Goal: Task Accomplishment & Management: Manage account settings

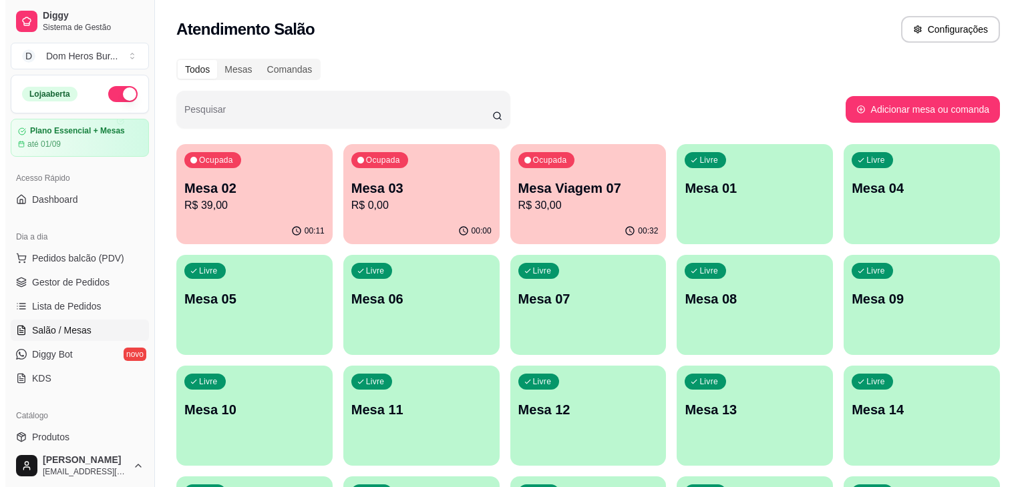
scroll to position [27, 0]
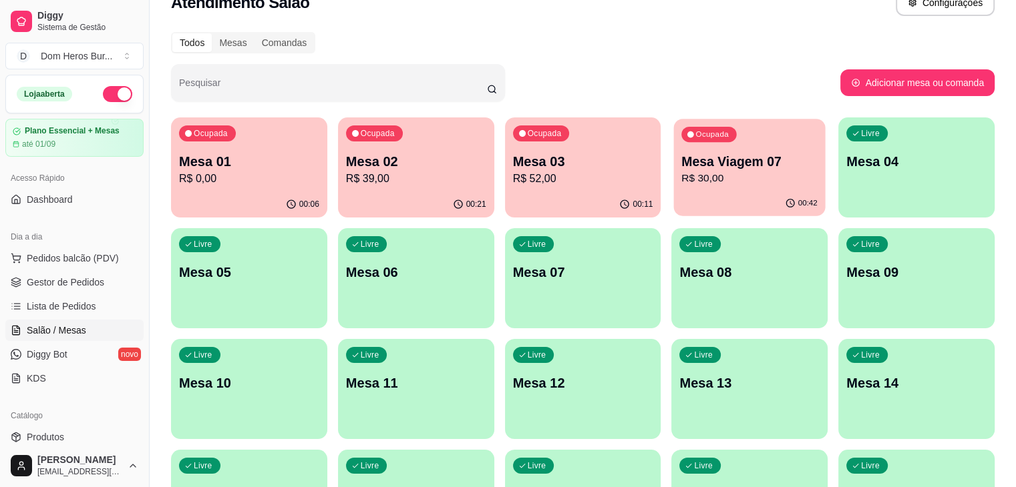
click at [682, 170] on p "Mesa Viagem 07" at bounding box center [750, 162] width 136 height 18
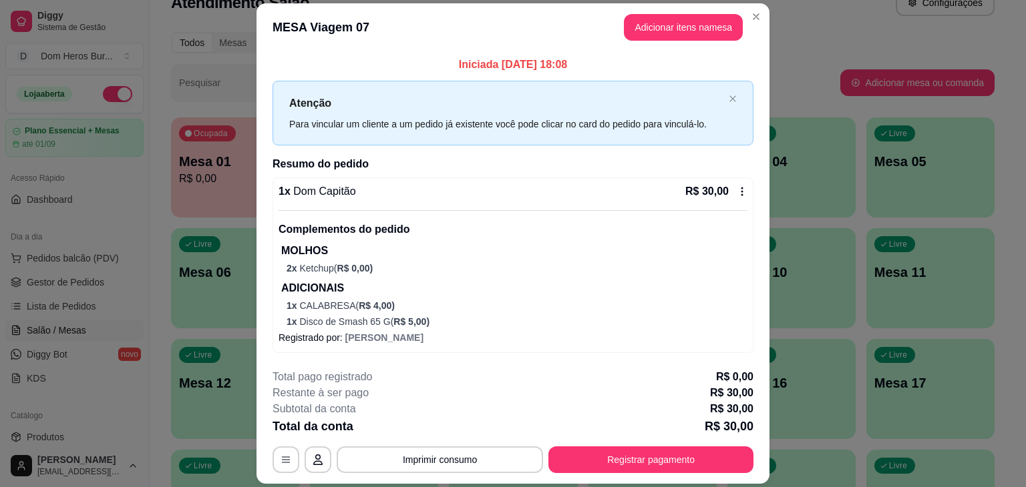
click at [478, 202] on div "1 x Dom Capitão R$ 30,00 Complementos do pedido MOLHOS 2 x Ketchup ( R$ 0,00 ) …" at bounding box center [512, 256] width 469 height 145
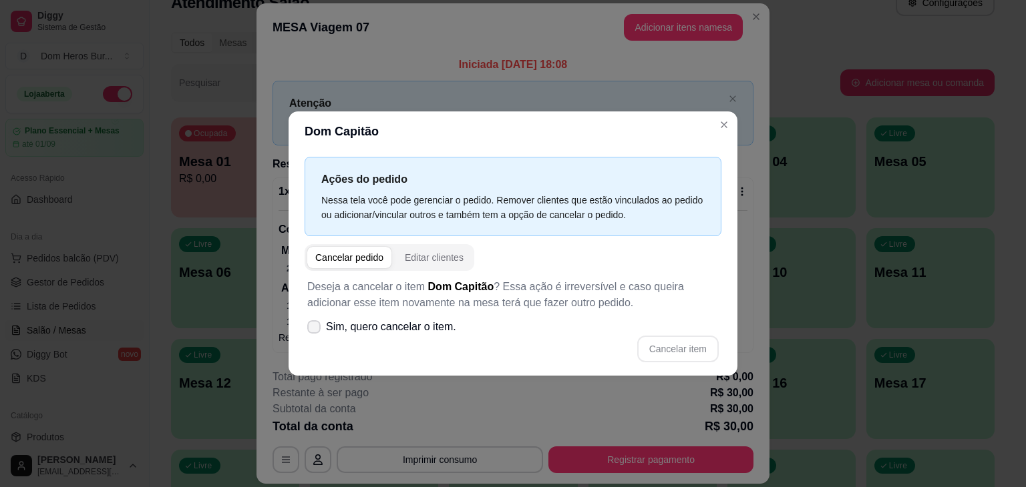
click at [434, 314] on label "Sim, quero cancelar o item." at bounding box center [382, 327] width 160 height 27
click at [315, 330] on input "Sim, quero cancelar o item." at bounding box center [310, 334] width 9 height 9
checkbox input "true"
click at [666, 341] on button "Cancelar item" at bounding box center [677, 350] width 79 height 26
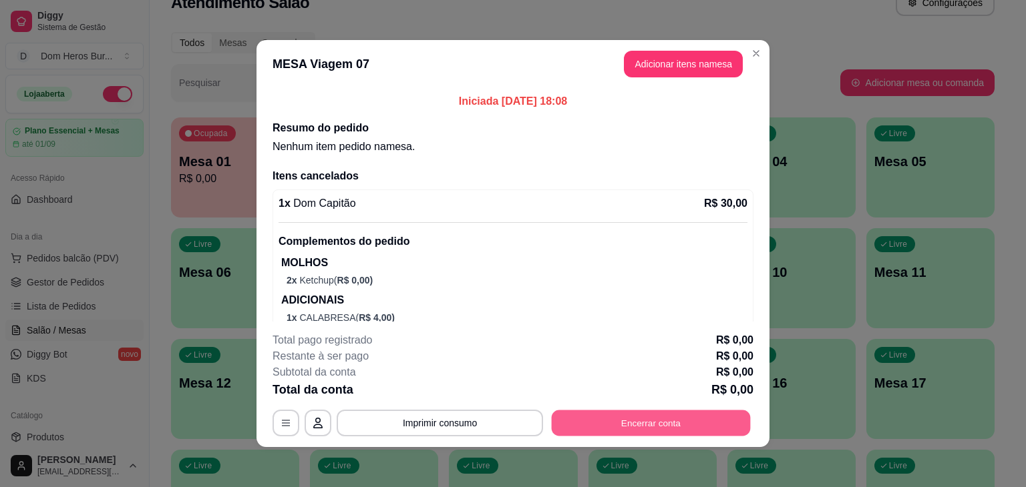
click at [662, 422] on button "Encerrar conta" at bounding box center [651, 424] width 199 height 26
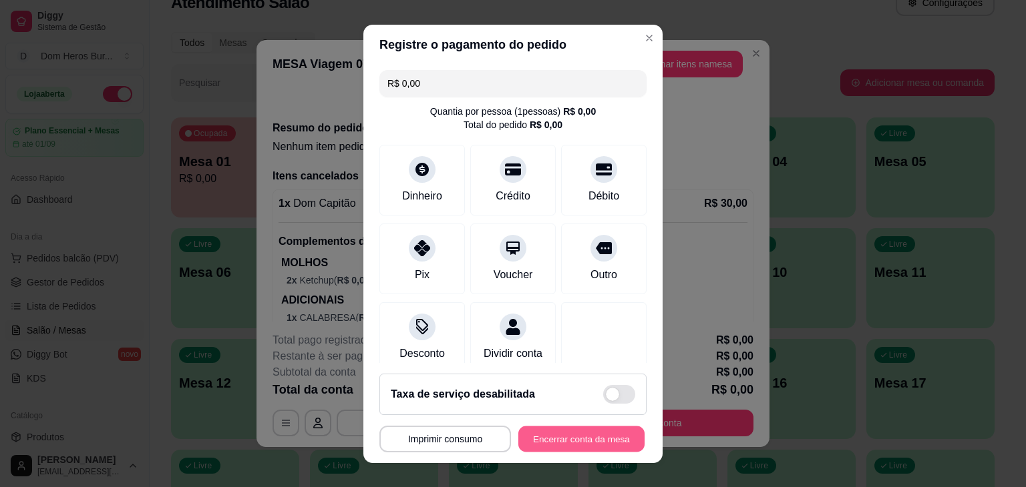
click at [617, 439] on button "Encerrar conta da mesa" at bounding box center [581, 439] width 126 height 26
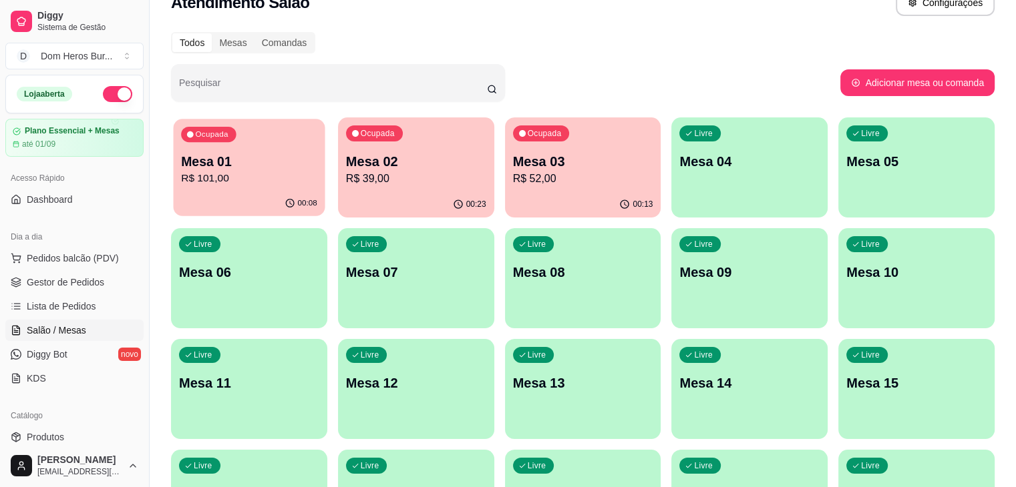
click at [238, 188] on div "Ocupada Mesa 01 R$ 101,00" at bounding box center [250, 155] width 152 height 72
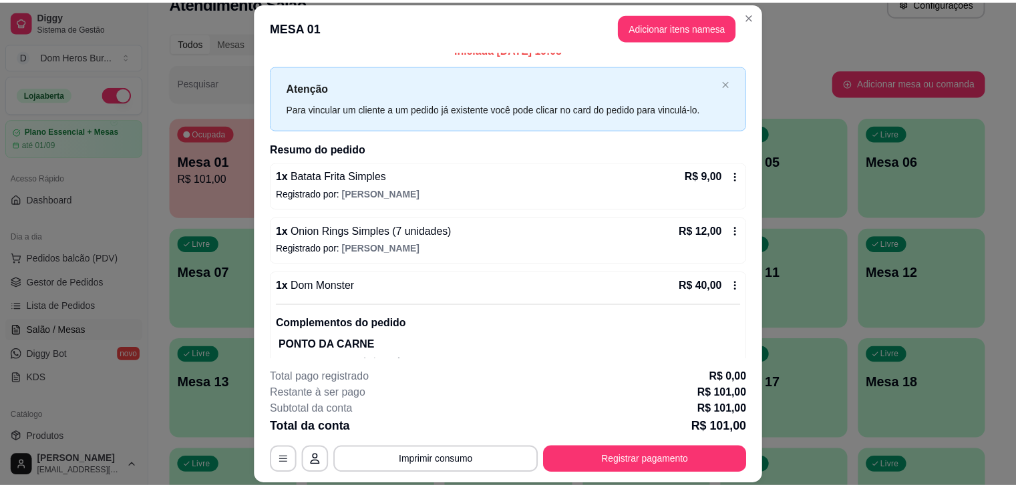
scroll to position [0, 0]
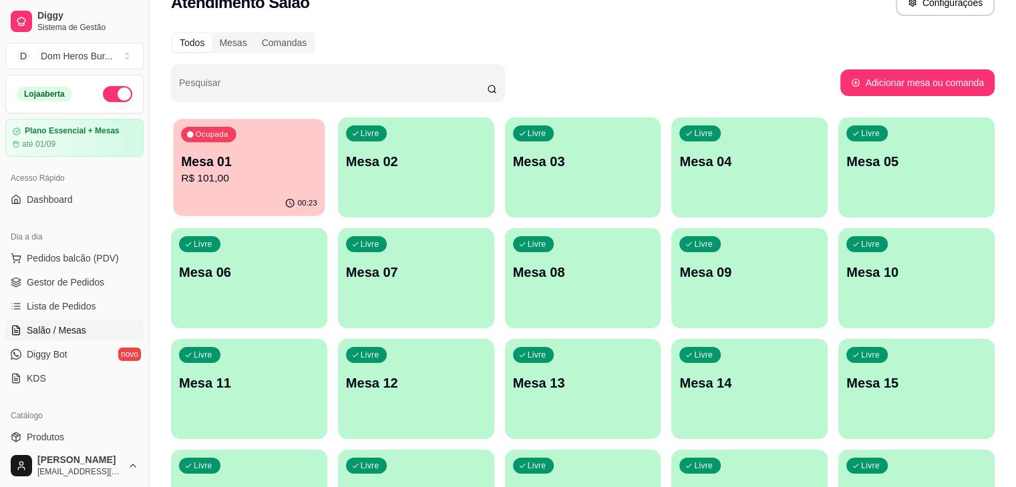
click at [218, 157] on p "Mesa 01" at bounding box center [249, 162] width 136 height 18
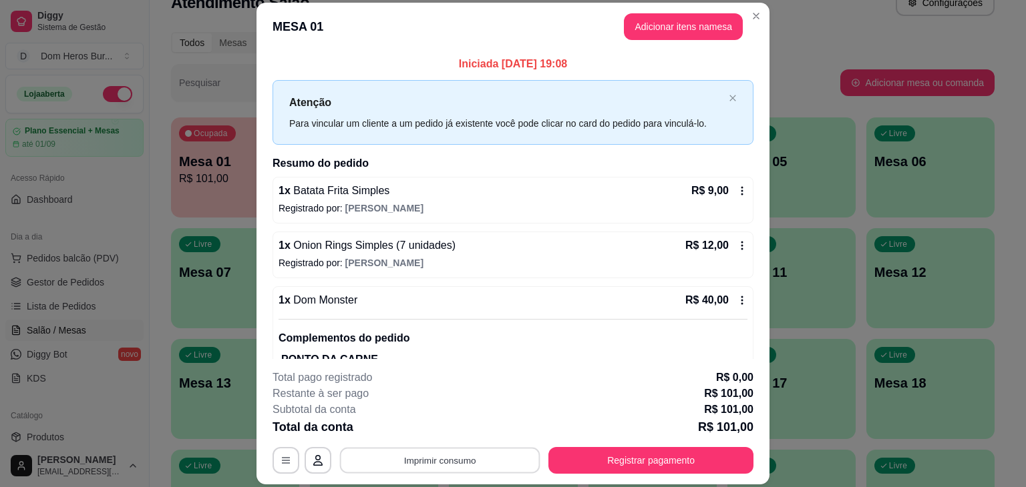
click at [380, 465] on button "Imprimir consumo" at bounding box center [440, 461] width 200 height 26
click at [396, 425] on button "IMPRESSORA" at bounding box center [438, 429] width 93 height 21
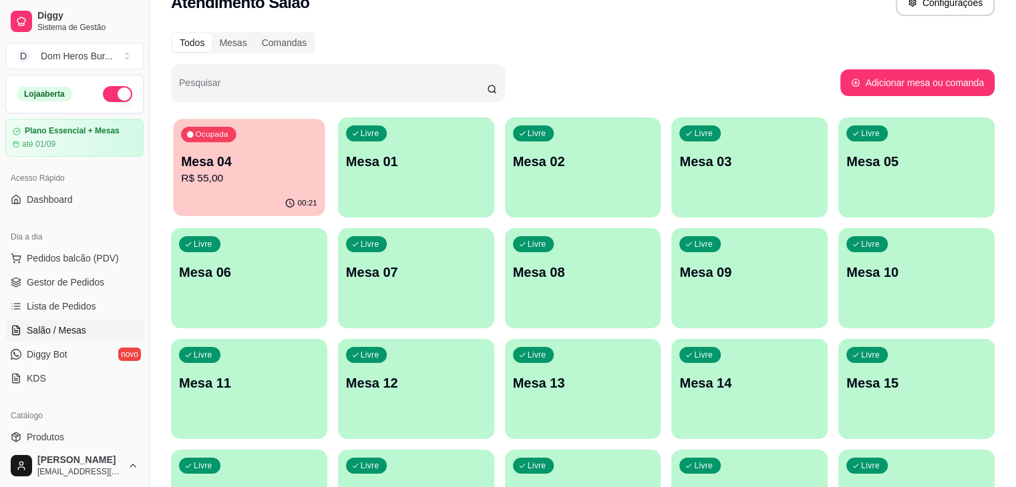
click at [232, 160] on p "Mesa 04" at bounding box center [249, 162] width 136 height 18
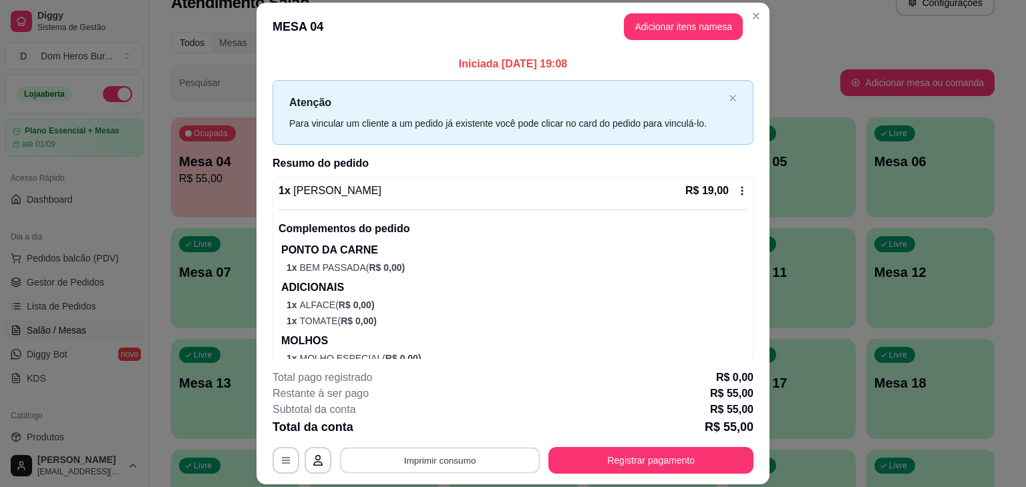
click at [442, 465] on button "Imprimir consumo" at bounding box center [440, 461] width 200 height 26
click at [411, 432] on button "IMPRESSORA" at bounding box center [438, 429] width 93 height 21
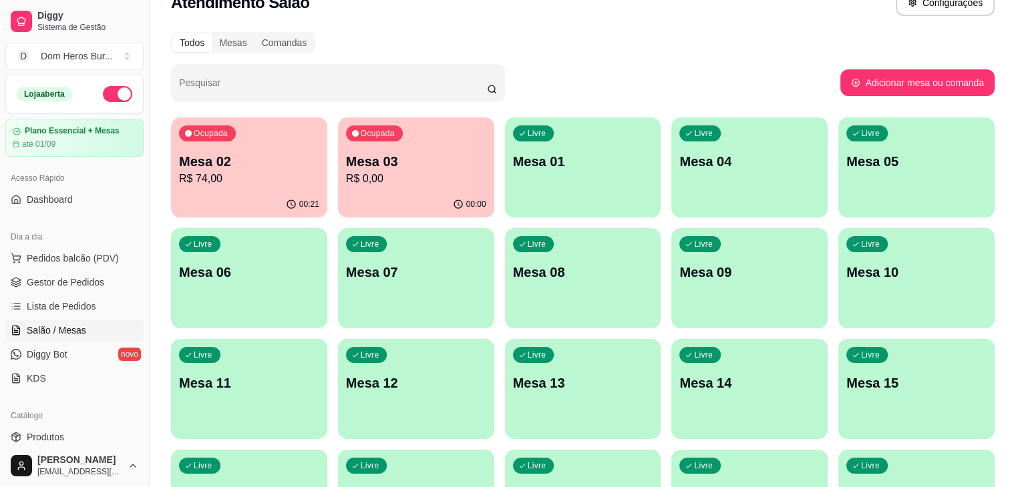
click at [0, 349] on div "Dia a dia Pedidos balcão (PDV) Gestor de Pedidos Lista de Pedidos Salão / Mesas…" at bounding box center [74, 308] width 149 height 174
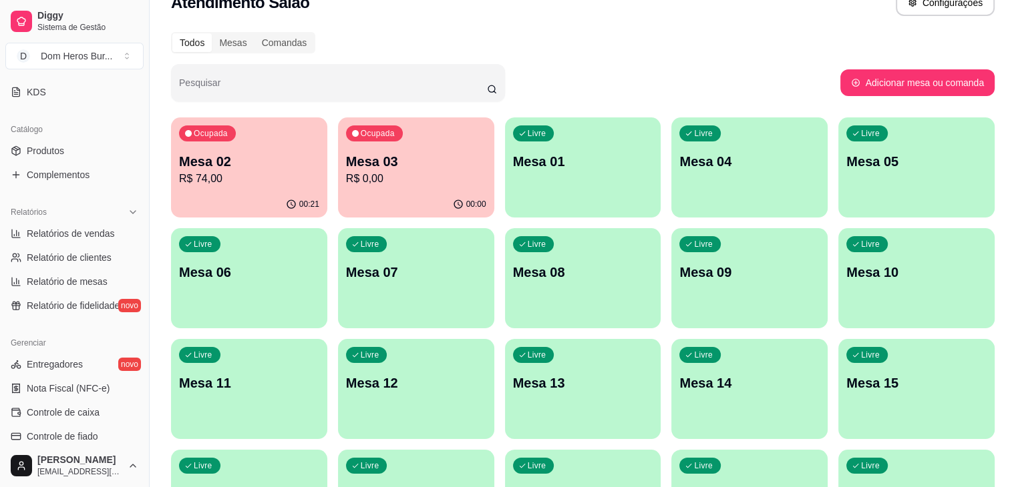
scroll to position [374, 0]
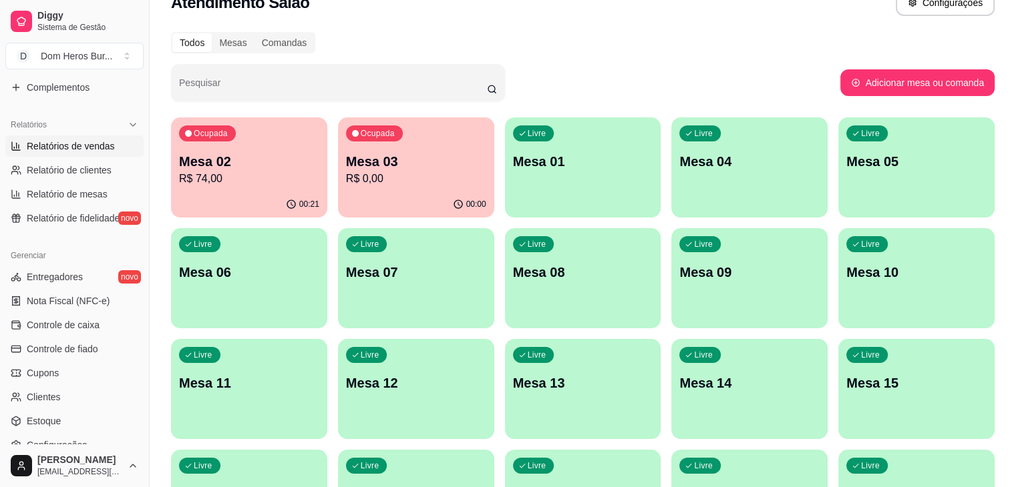
click at [73, 136] on link "Relatórios de vendas" at bounding box center [74, 146] width 138 height 21
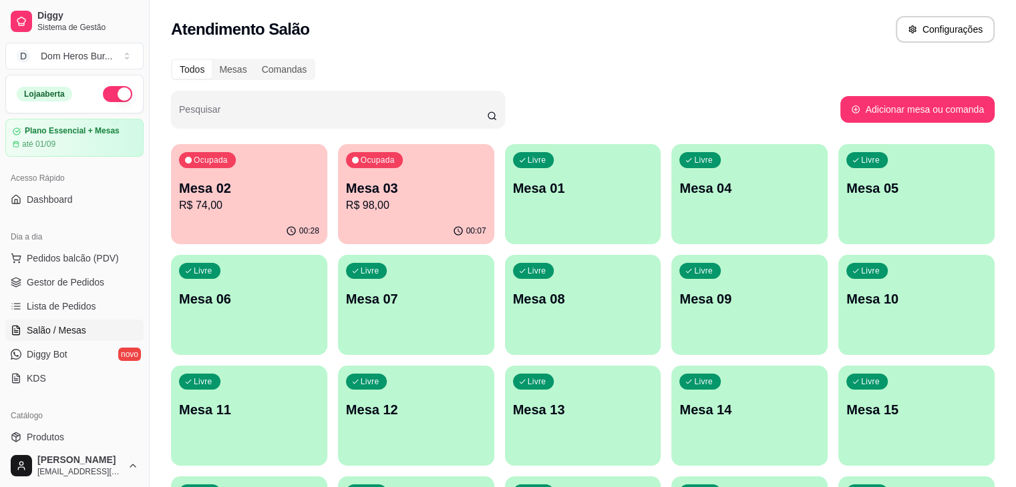
click at [242, 180] on p "Mesa 02" at bounding box center [249, 188] width 140 height 19
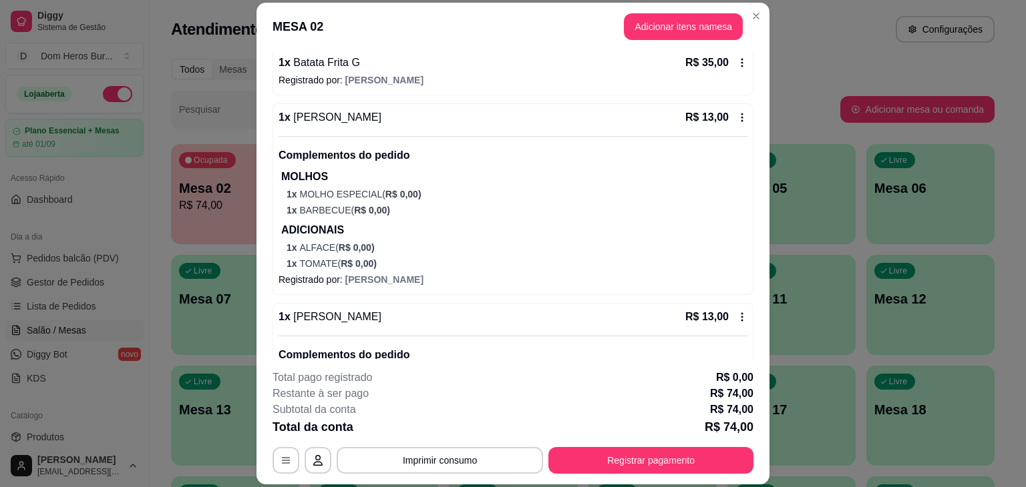
scroll to position [134, 0]
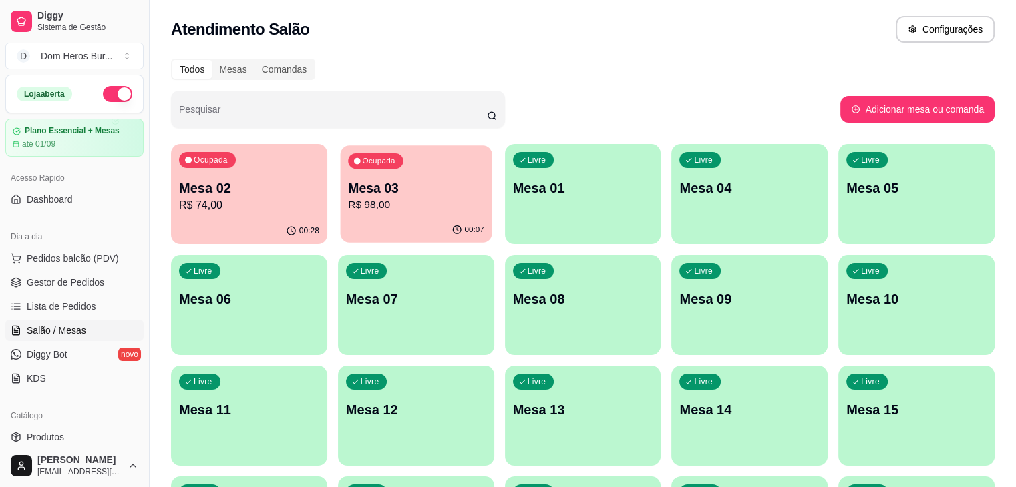
click at [348, 196] on p "Mesa 03" at bounding box center [416, 189] width 136 height 18
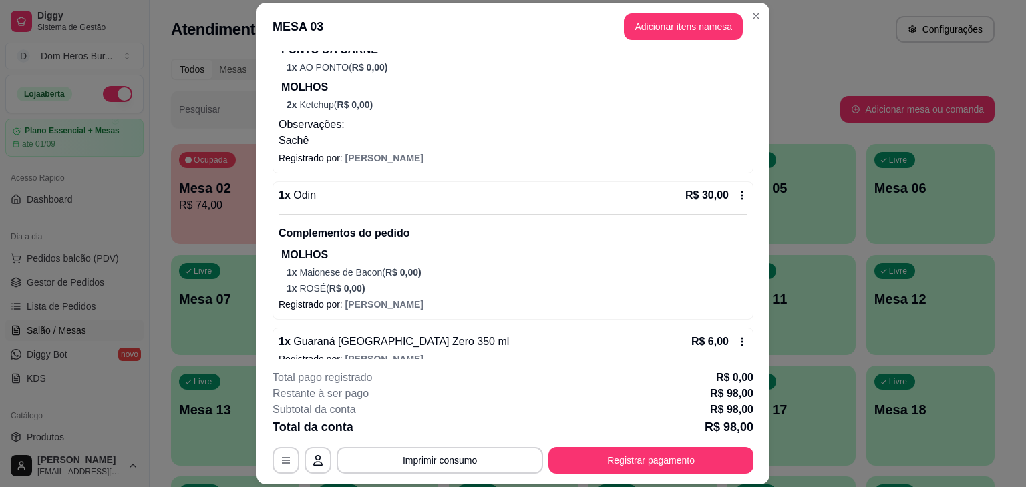
scroll to position [457, 0]
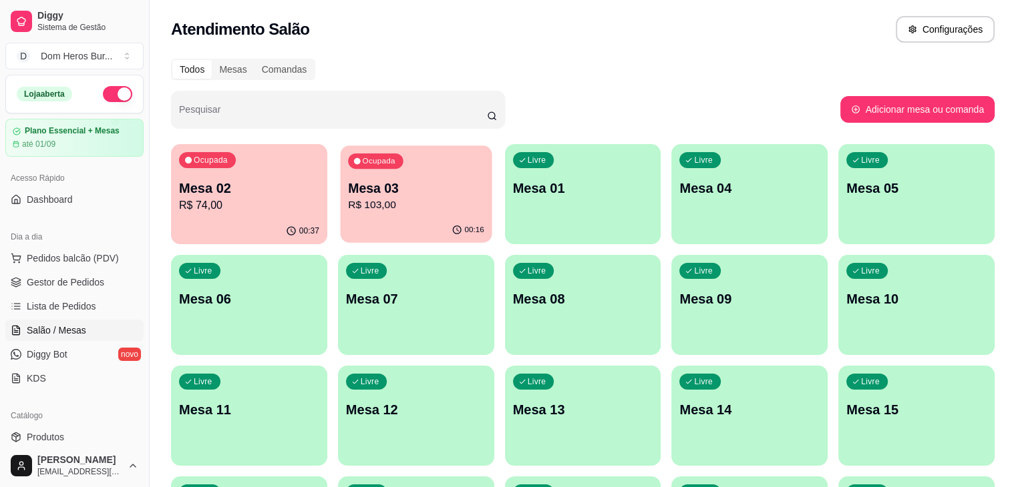
click at [362, 155] on div "Ocupada" at bounding box center [375, 161] width 55 height 15
click at [417, 180] on p "Mesa 03" at bounding box center [416, 189] width 136 height 18
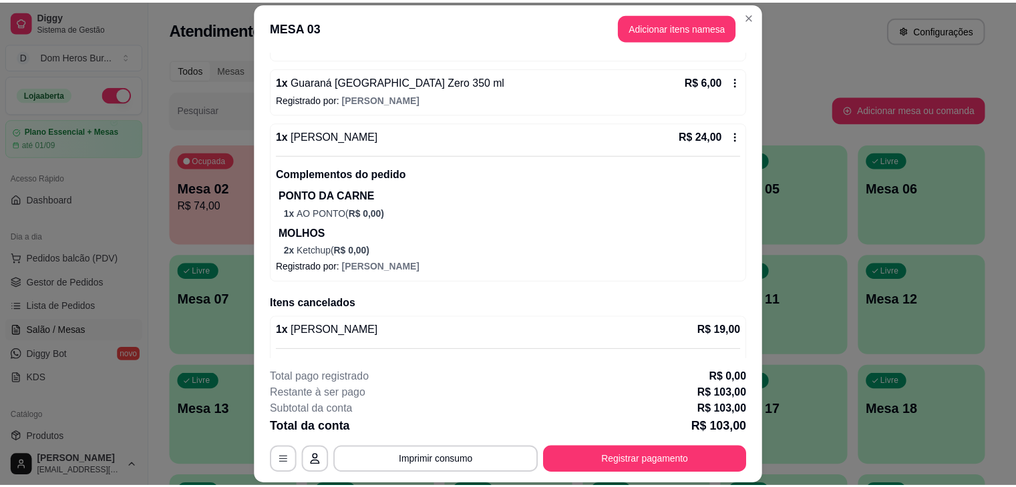
scroll to position [479, 0]
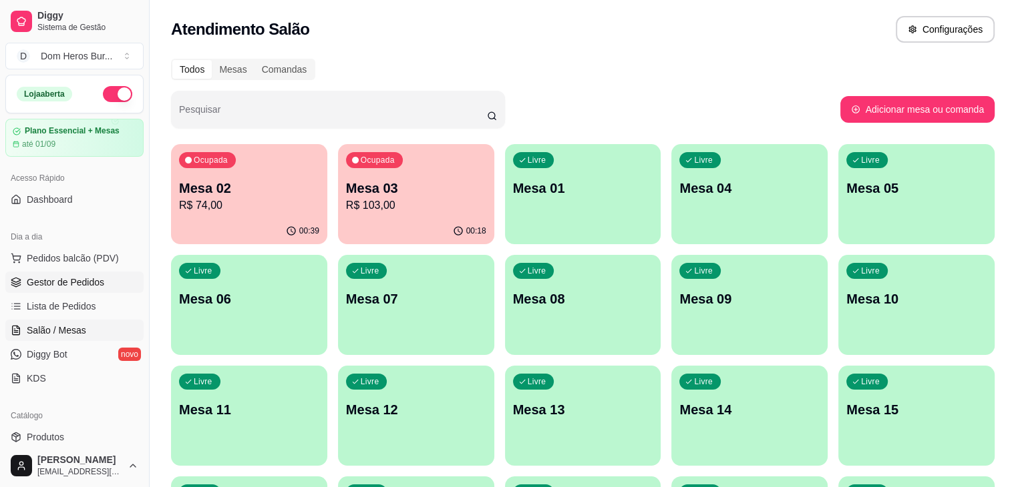
click at [97, 286] on span "Gestor de Pedidos" at bounding box center [65, 282] width 77 height 13
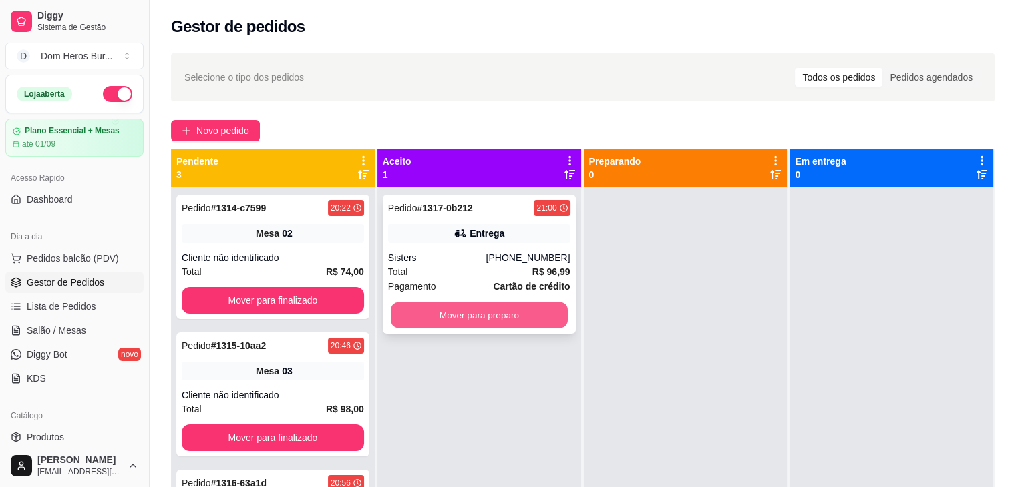
click at [439, 312] on button "Mover para preparo" at bounding box center [479, 315] width 177 height 26
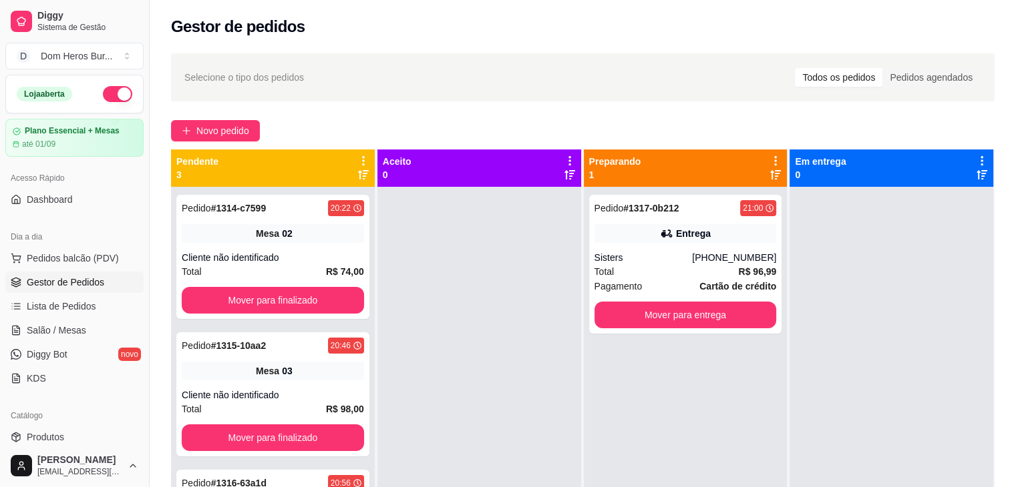
click at [439, 312] on div at bounding box center [479, 430] width 204 height 487
click at [655, 310] on button "Mover para entrega" at bounding box center [685, 315] width 177 height 26
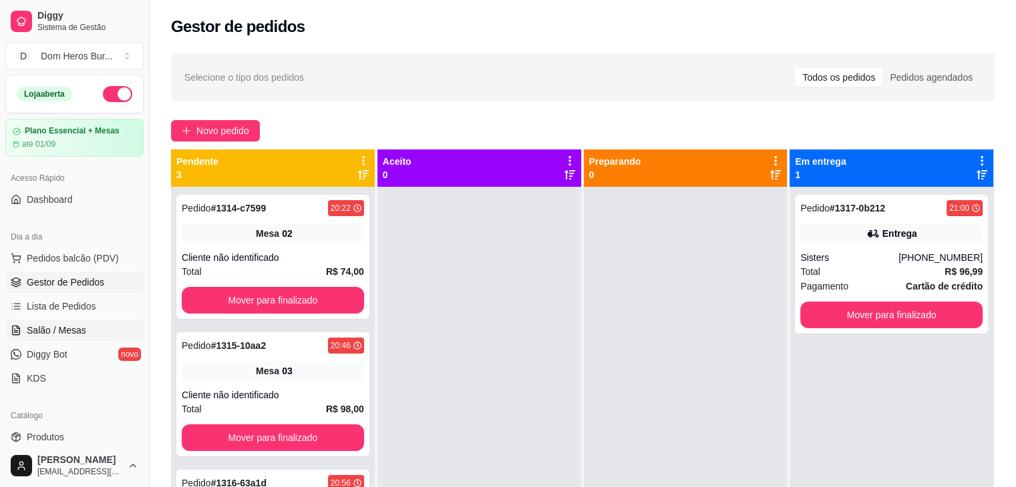
click at [45, 325] on span "Salão / Mesas" at bounding box center [56, 330] width 59 height 13
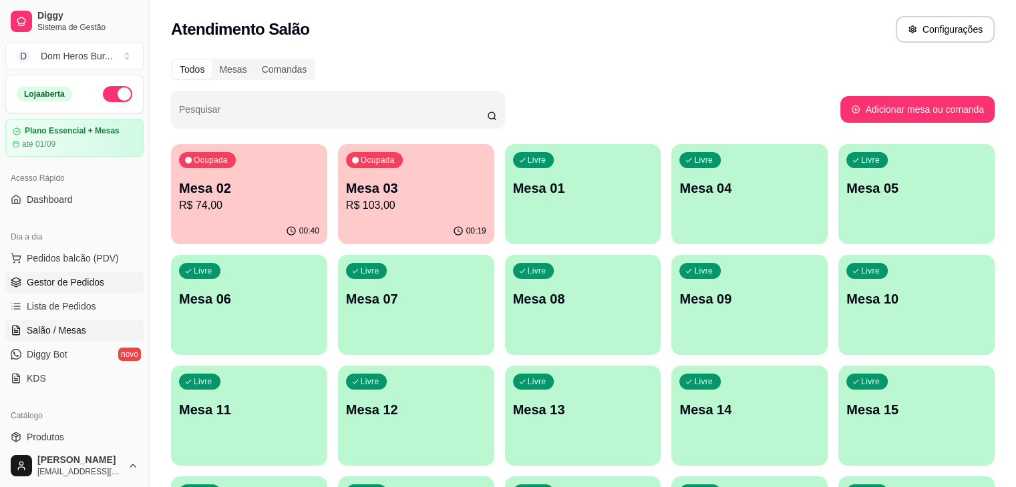
click at [69, 282] on span "Gestor de Pedidos" at bounding box center [65, 282] width 77 height 13
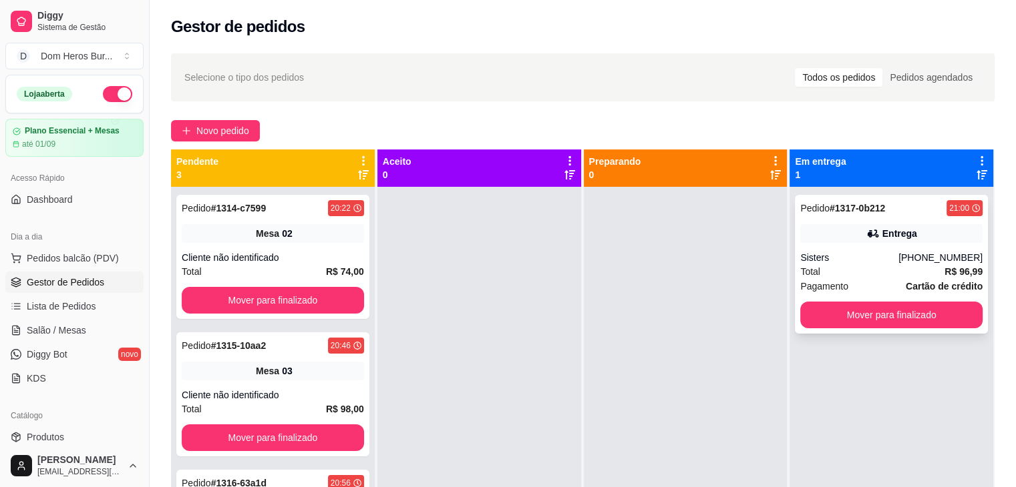
click at [822, 276] on div "Total R$ 96,99" at bounding box center [891, 271] width 182 height 15
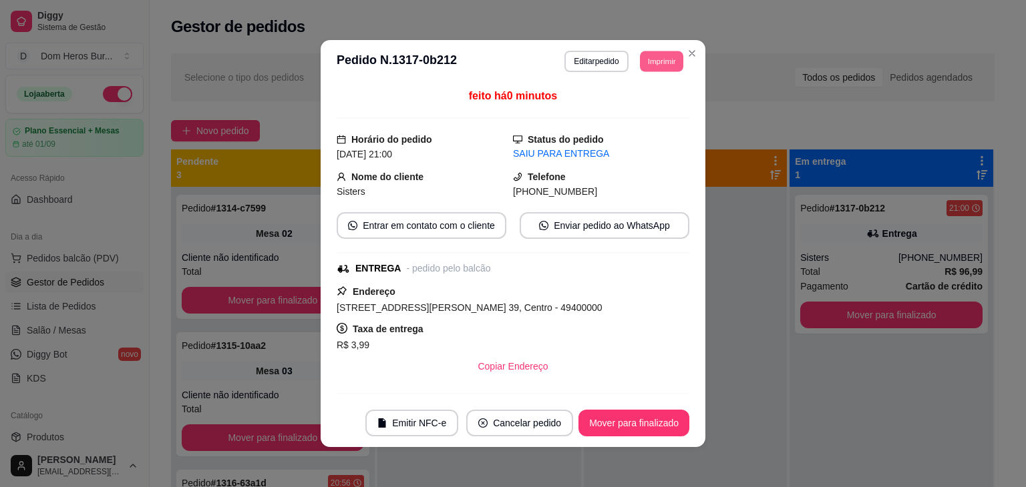
click at [650, 63] on button "Imprimir" at bounding box center [661, 61] width 43 height 21
click at [640, 116] on button "IMPRESSORA" at bounding box center [630, 107] width 93 height 21
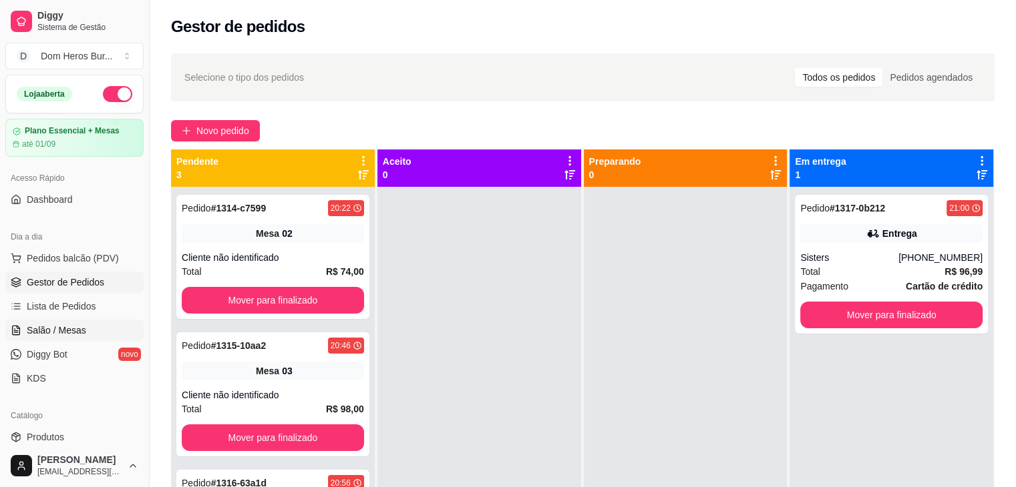
click at [69, 320] on link "Salão / Mesas" at bounding box center [74, 330] width 138 height 21
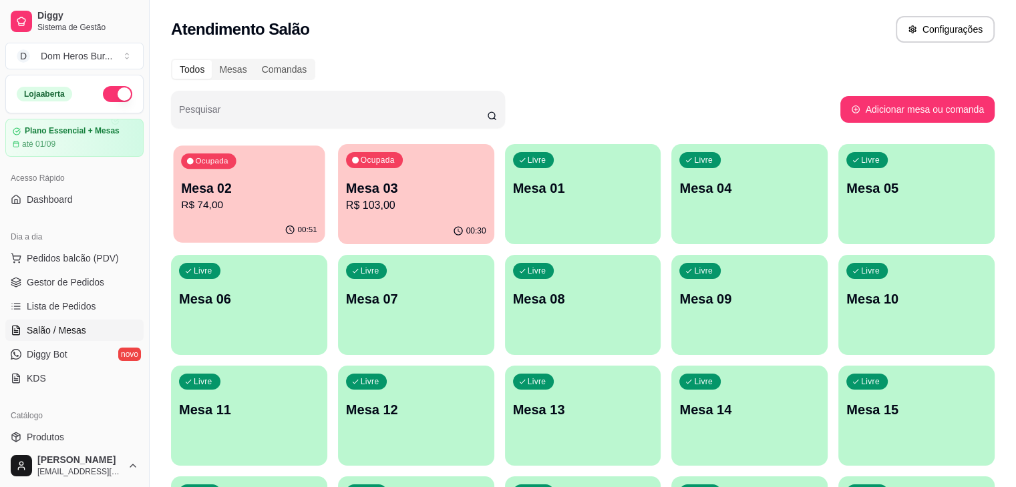
click at [258, 216] on div "Ocupada Mesa 02 R$ 74,00" at bounding box center [250, 182] width 152 height 72
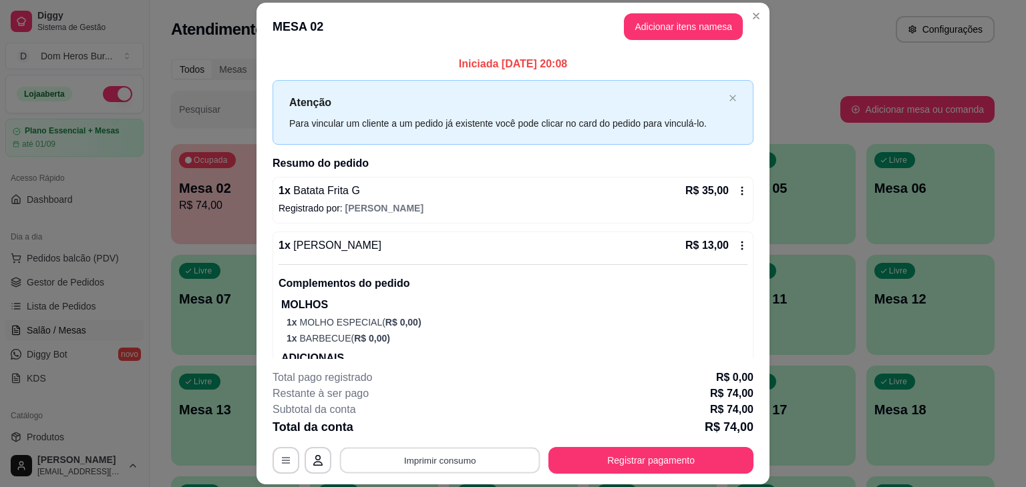
click at [465, 450] on button "Imprimir consumo" at bounding box center [440, 461] width 200 height 26
click at [449, 423] on div "Escolha a impressora IMPRESSORA" at bounding box center [439, 420] width 110 height 45
click at [449, 423] on button "IMPRESSORA" at bounding box center [438, 429] width 93 height 21
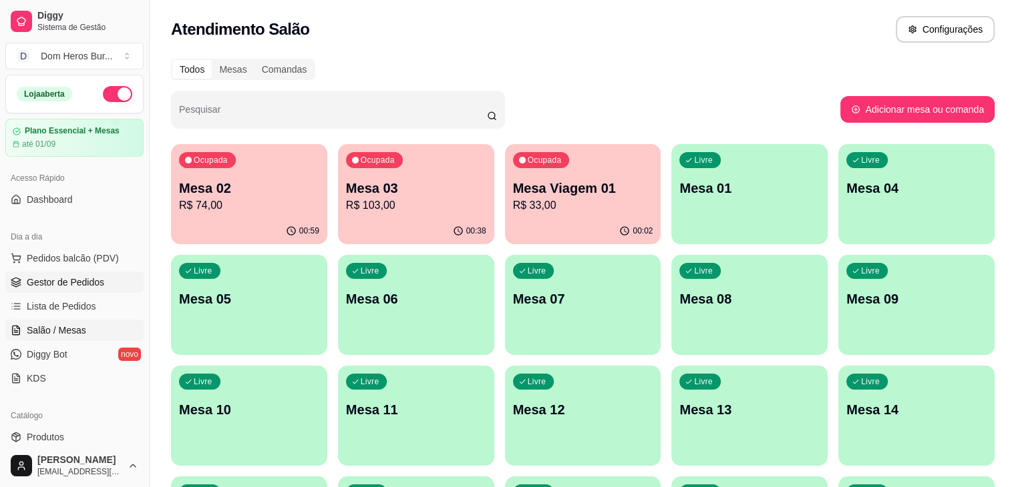
click at [46, 282] on span "Gestor de Pedidos" at bounding box center [65, 282] width 77 height 13
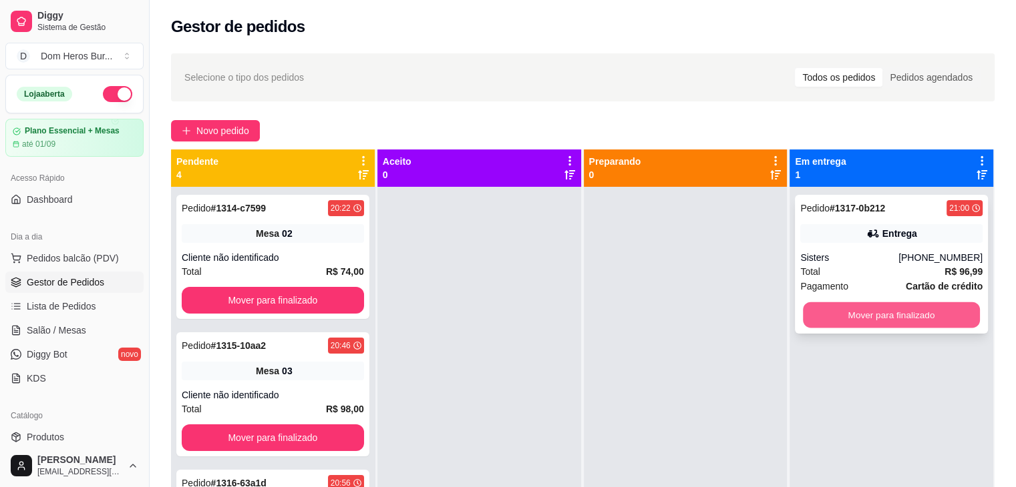
click at [817, 324] on button "Mover para finalizado" at bounding box center [891, 315] width 177 height 26
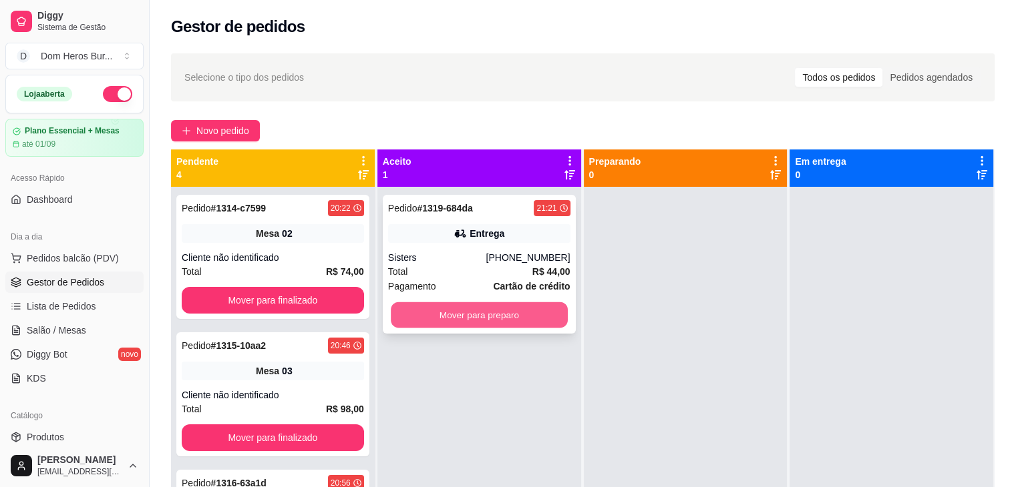
click at [489, 312] on button "Mover para preparo" at bounding box center [479, 315] width 177 height 26
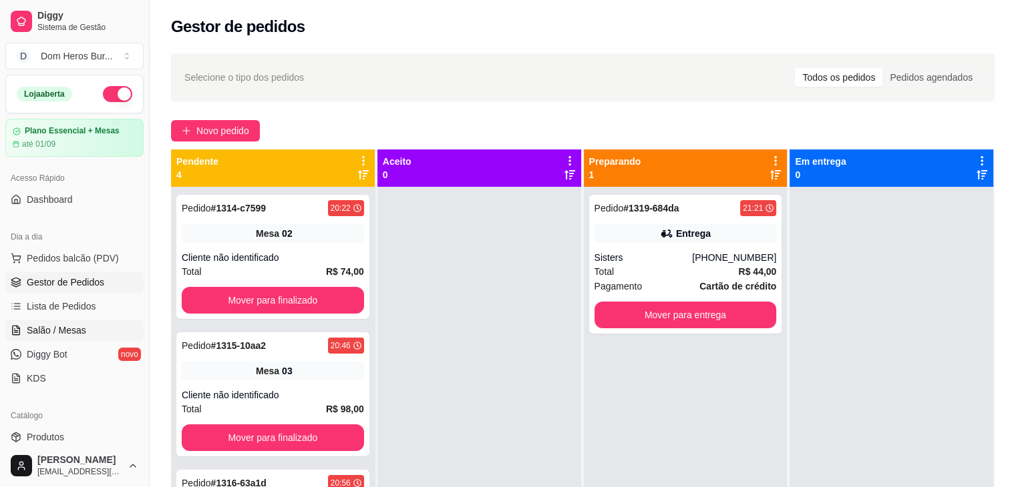
click at [78, 328] on span "Salão / Mesas" at bounding box center [56, 330] width 59 height 13
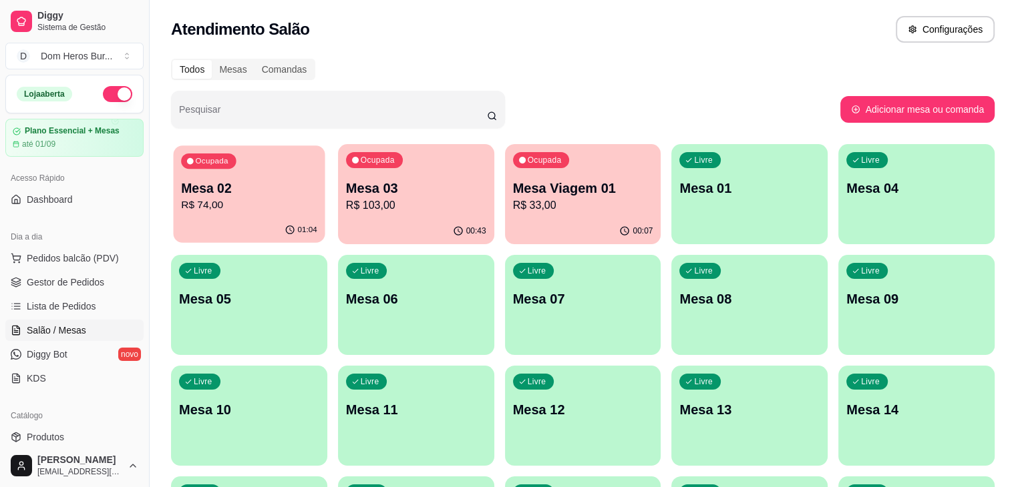
click at [251, 206] on p "R$ 74,00" at bounding box center [249, 205] width 136 height 15
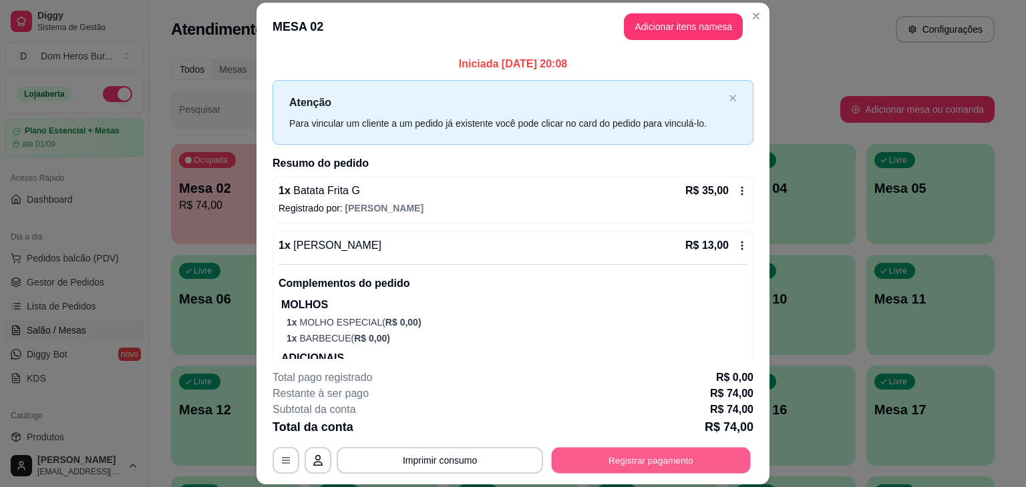
click at [610, 453] on button "Registrar pagamento" at bounding box center [651, 461] width 199 height 26
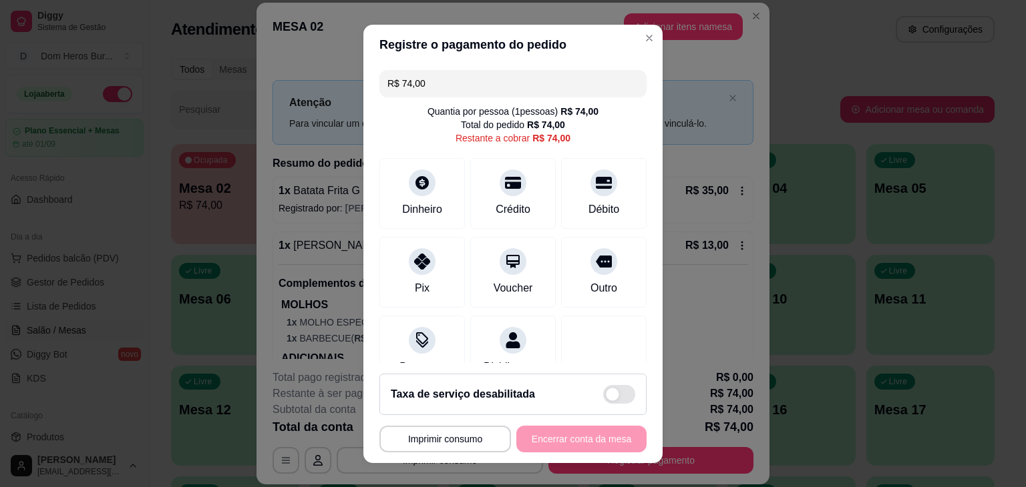
click at [435, 81] on input "R$ 74,00" at bounding box center [512, 83] width 251 height 27
click at [423, 273] on div "Pix" at bounding box center [422, 269] width 94 height 78
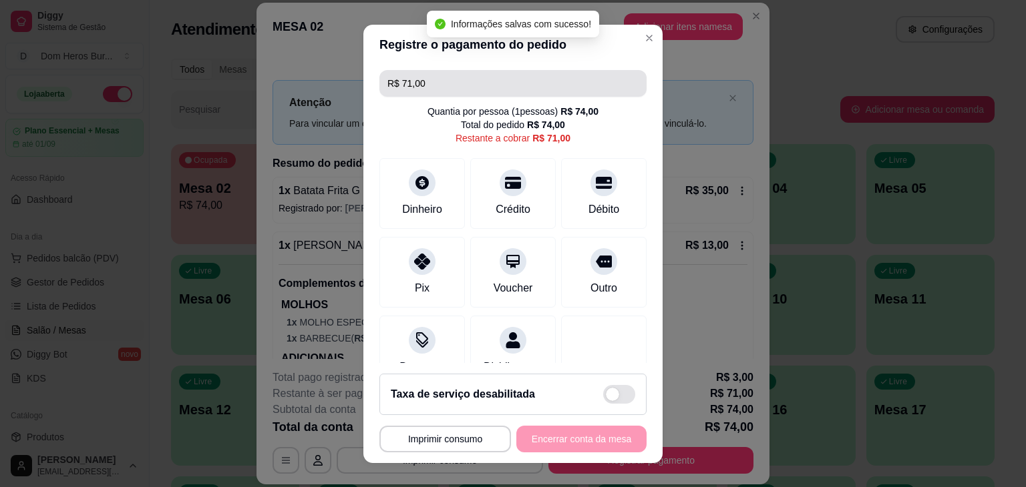
click at [442, 75] on input "R$ 71,00" at bounding box center [512, 83] width 251 height 27
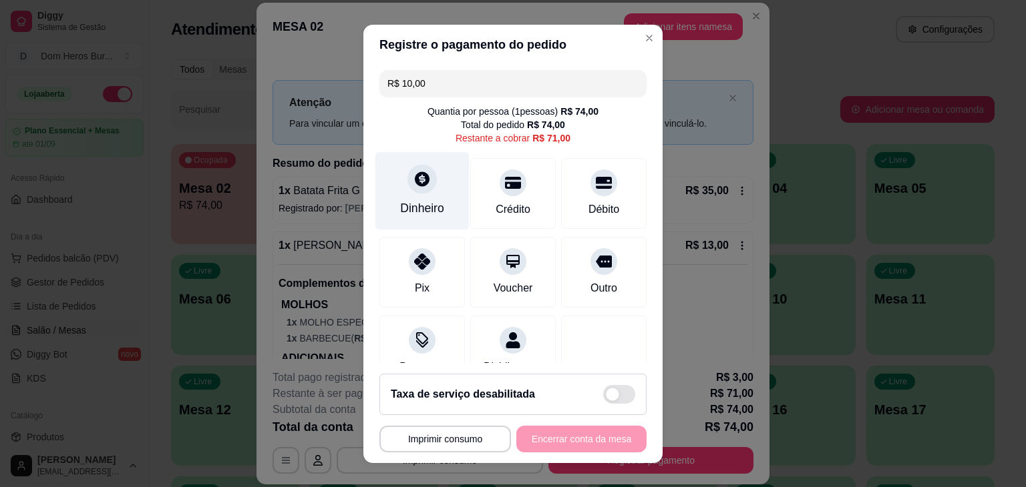
click at [430, 166] on div "Dinheiro" at bounding box center [422, 191] width 94 height 78
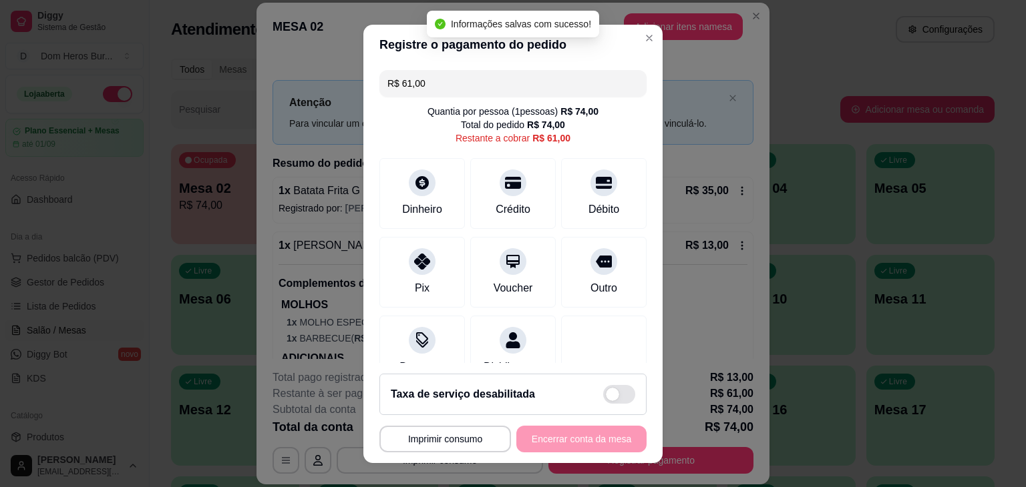
click at [471, 83] on input "R$ 61,00" at bounding box center [512, 83] width 251 height 27
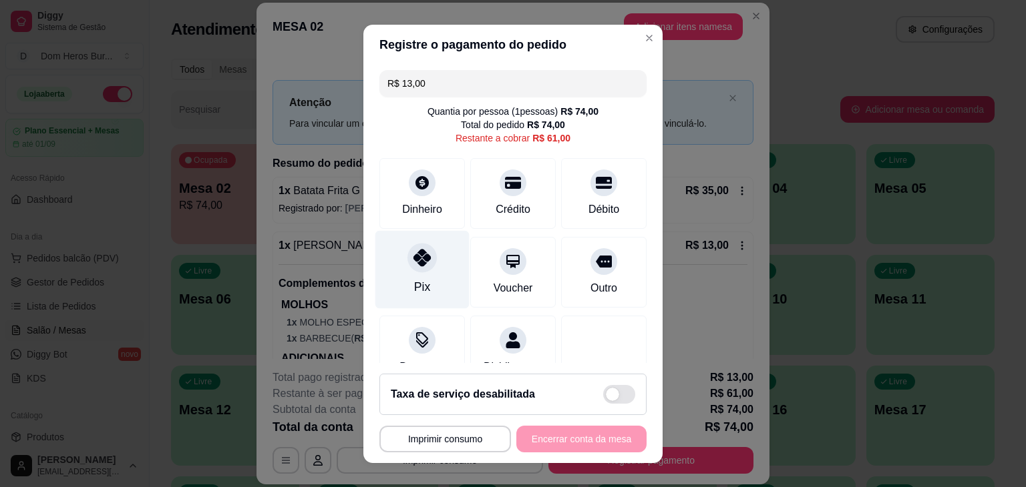
click at [441, 269] on div "Pix" at bounding box center [422, 269] width 94 height 78
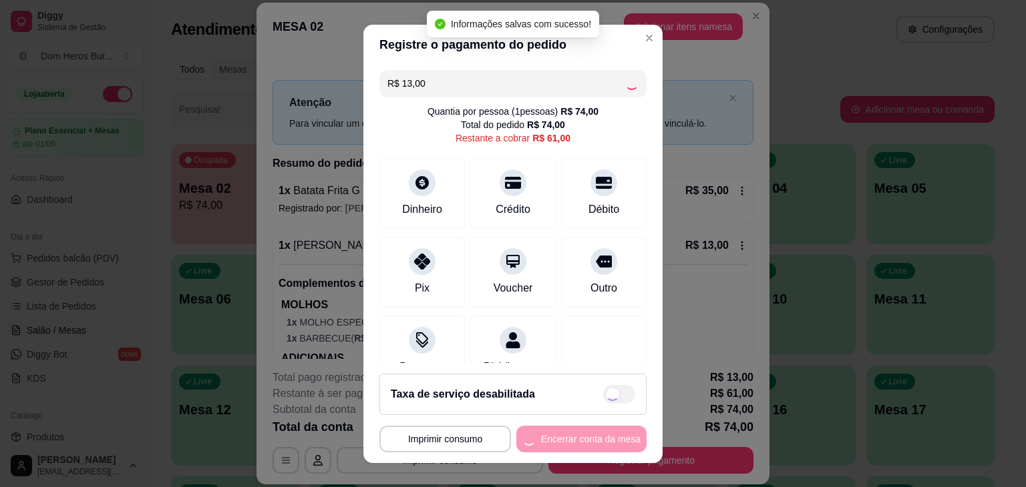
type input "R$ 48,00"
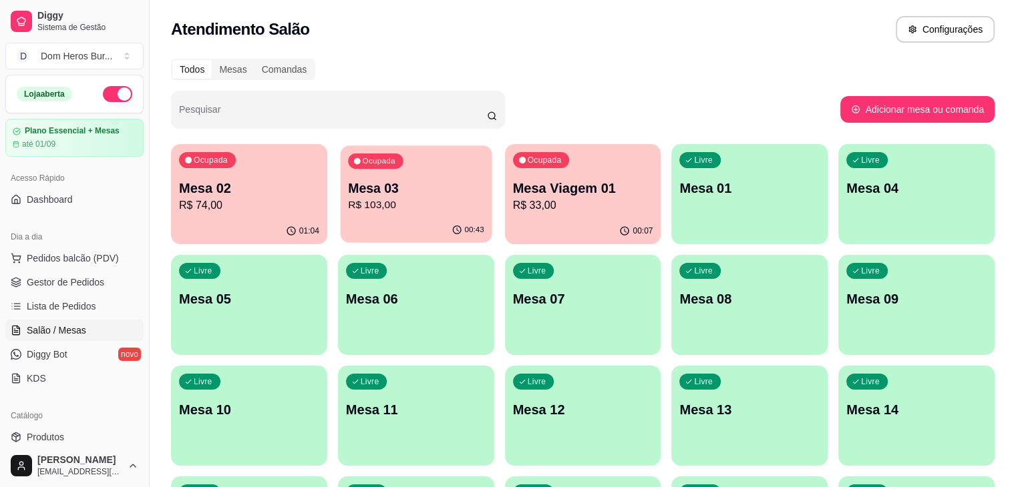
click at [348, 195] on p "Mesa 03" at bounding box center [416, 189] width 136 height 18
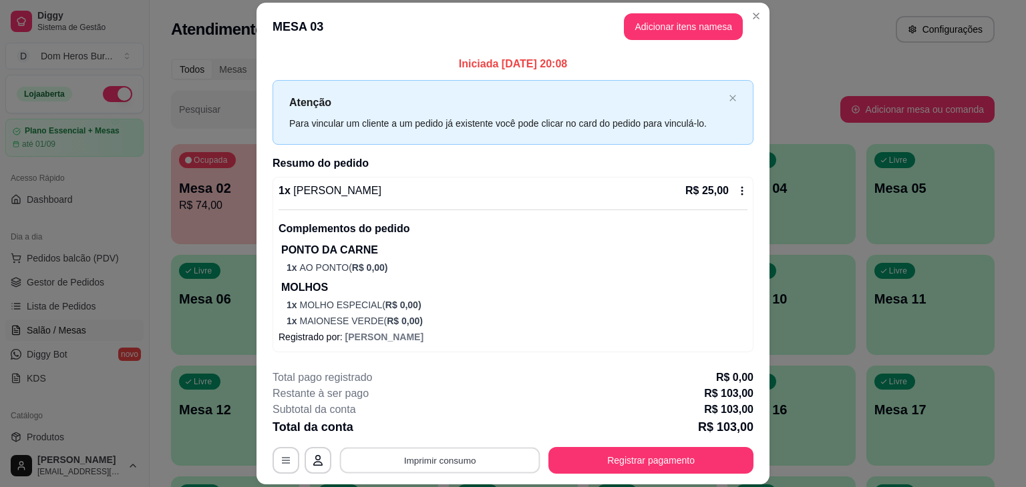
click at [485, 469] on button "Imprimir consumo" at bounding box center [440, 461] width 200 height 26
click at [433, 431] on button "IMPRESSORA" at bounding box center [438, 429] width 93 height 21
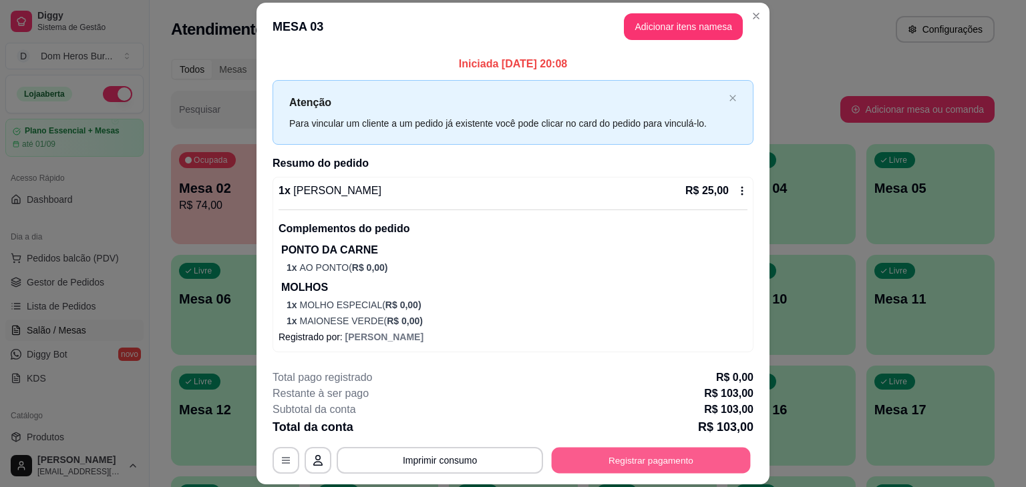
click at [689, 460] on button "Registrar pagamento" at bounding box center [651, 461] width 199 height 26
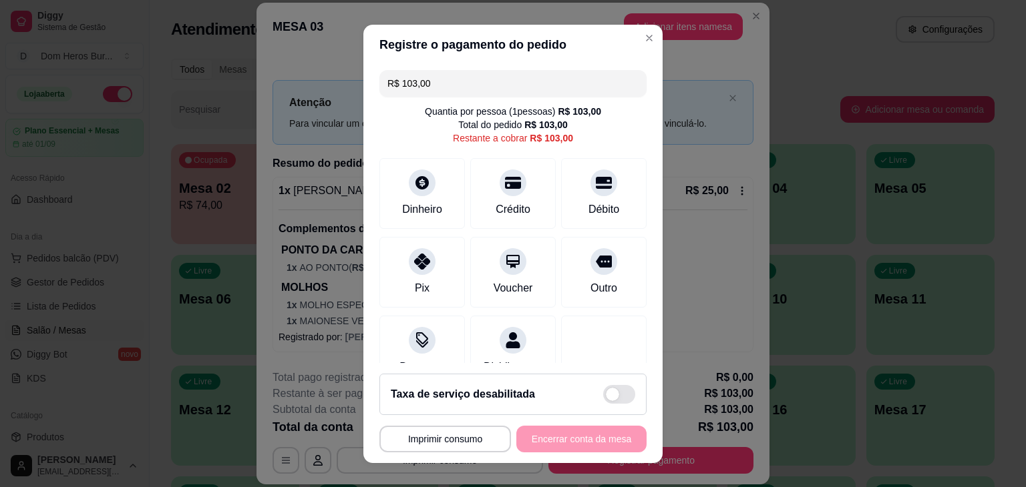
click at [459, 87] on input "R$ 103,00" at bounding box center [512, 83] width 251 height 27
click at [574, 198] on div "Débito" at bounding box center [604, 191] width 94 height 78
click at [505, 82] on input "R$ 78,00" at bounding box center [512, 83] width 251 height 27
click at [501, 195] on div "Crédito" at bounding box center [513, 191] width 94 height 78
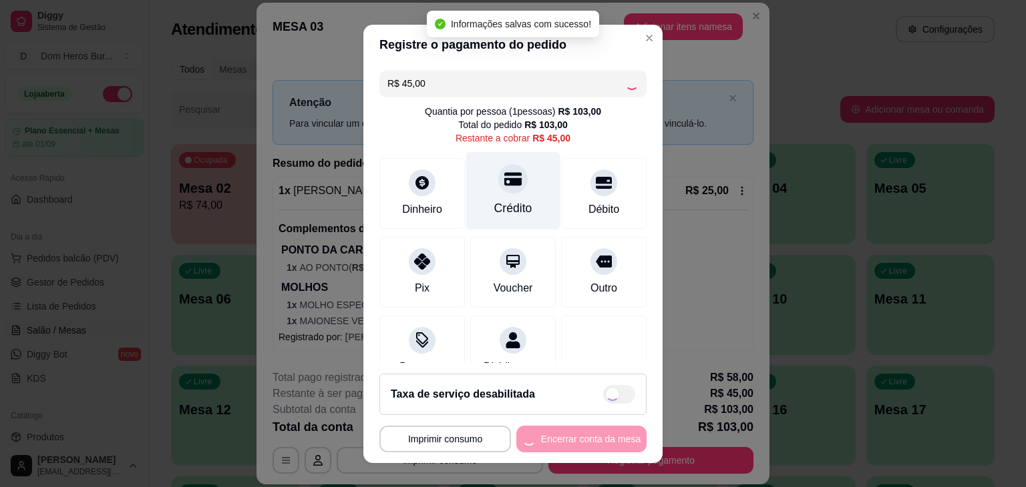
type input "R$ 0,00"
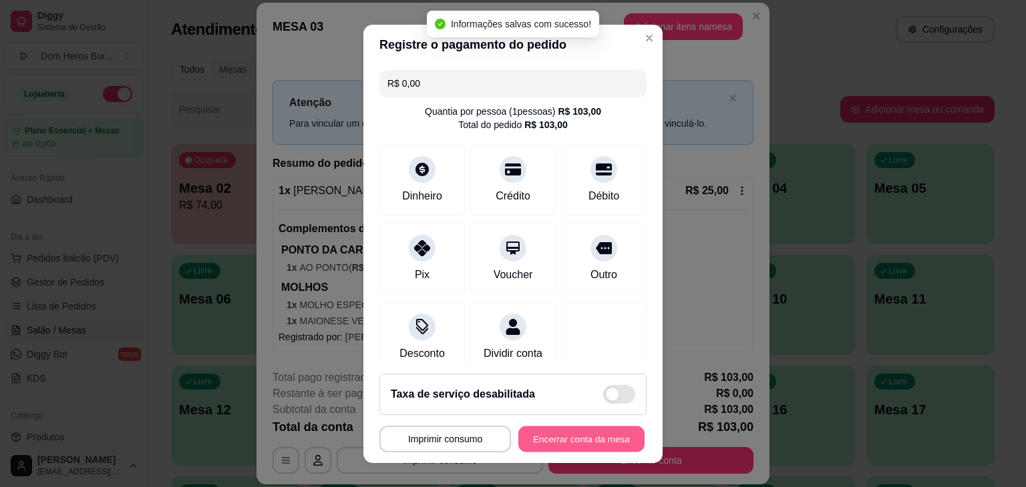
click at [569, 447] on button "Encerrar conta da mesa" at bounding box center [581, 439] width 126 height 26
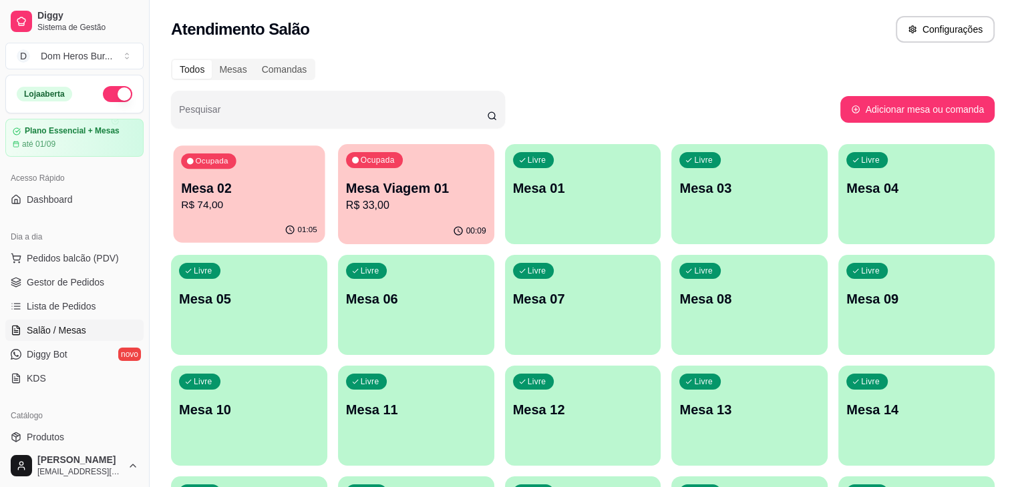
click at [254, 165] on div "Ocupada Mesa 02 R$ 74,00" at bounding box center [250, 182] width 152 height 72
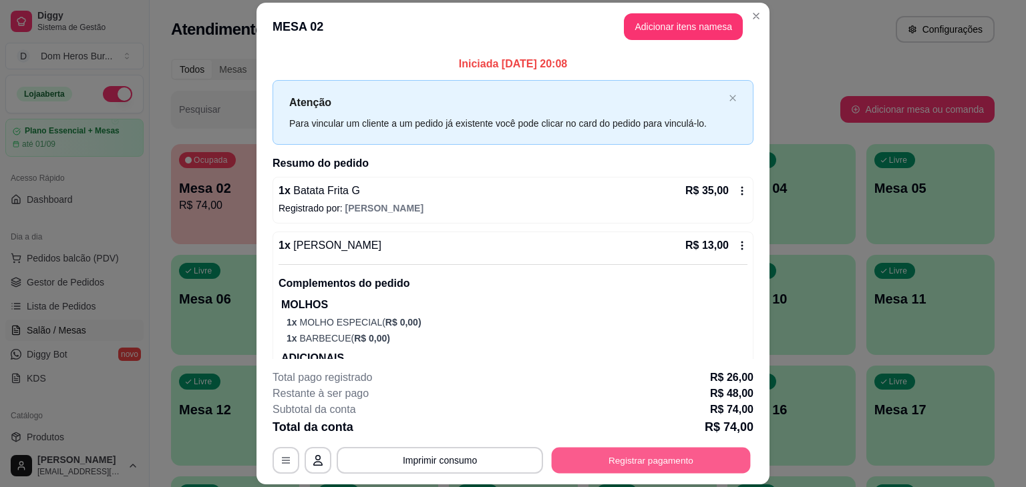
click at [642, 452] on button "Registrar pagamento" at bounding box center [651, 461] width 199 height 26
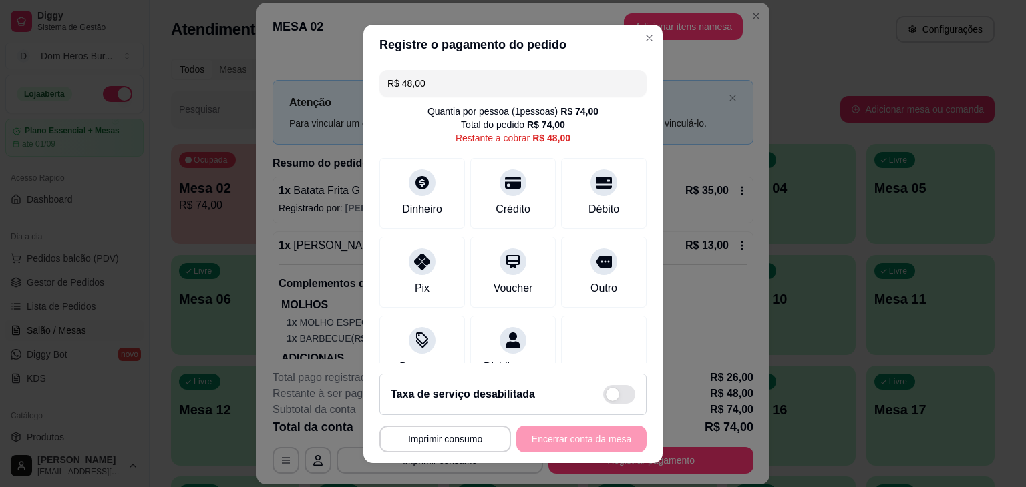
click at [469, 75] on input "R$ 48,00" at bounding box center [512, 83] width 251 height 27
click at [426, 270] on div "Pix" at bounding box center [422, 269] width 94 height 78
click at [439, 202] on div "Dinheiro" at bounding box center [422, 191] width 94 height 78
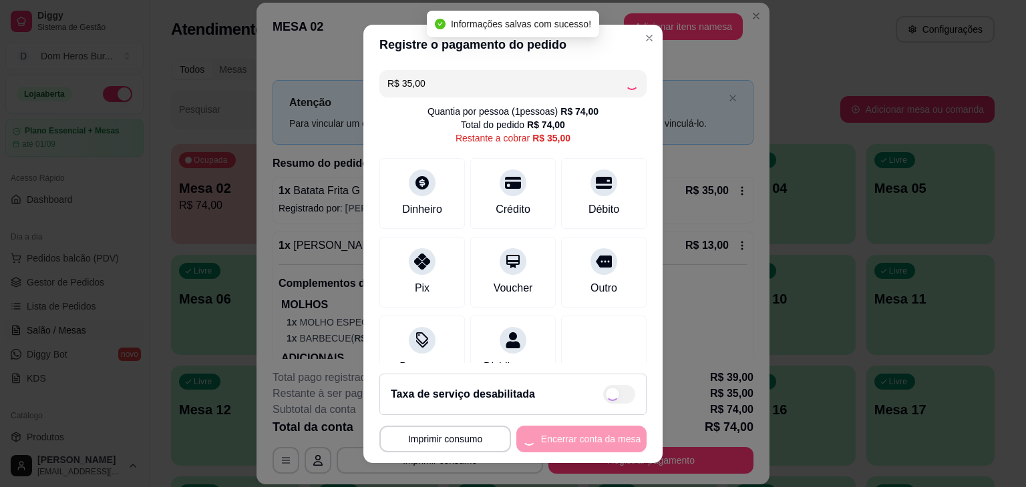
type input "R$ 0,00"
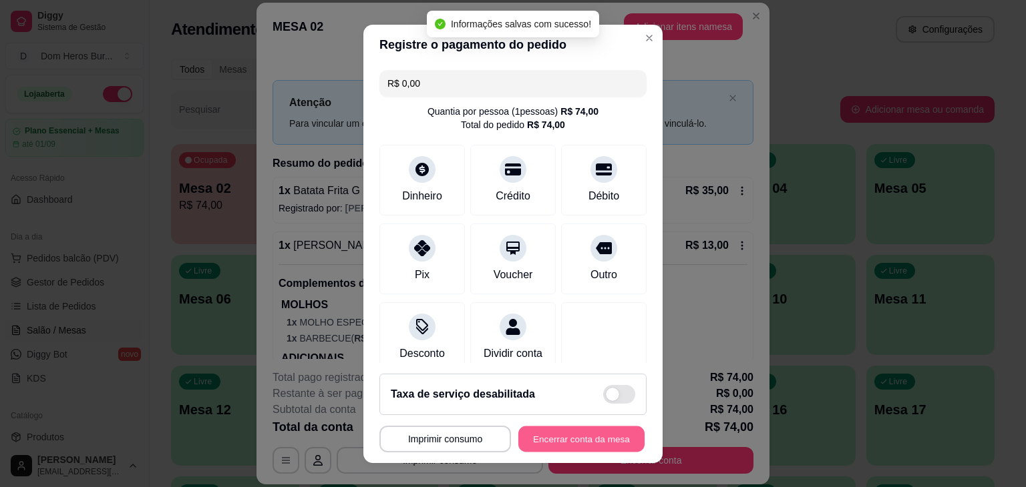
click at [573, 443] on button "Encerrar conta da mesa" at bounding box center [581, 439] width 126 height 26
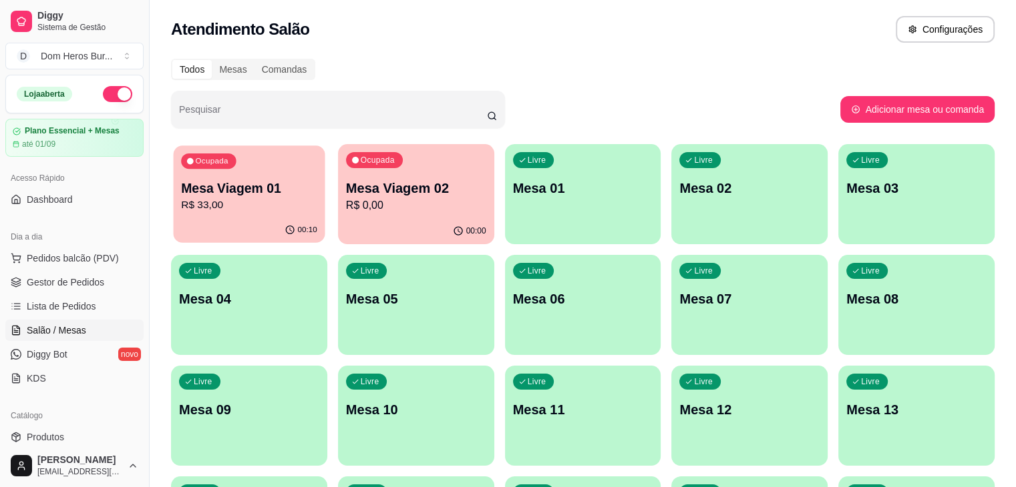
click at [280, 192] on p "Mesa Viagem 01" at bounding box center [249, 189] width 136 height 18
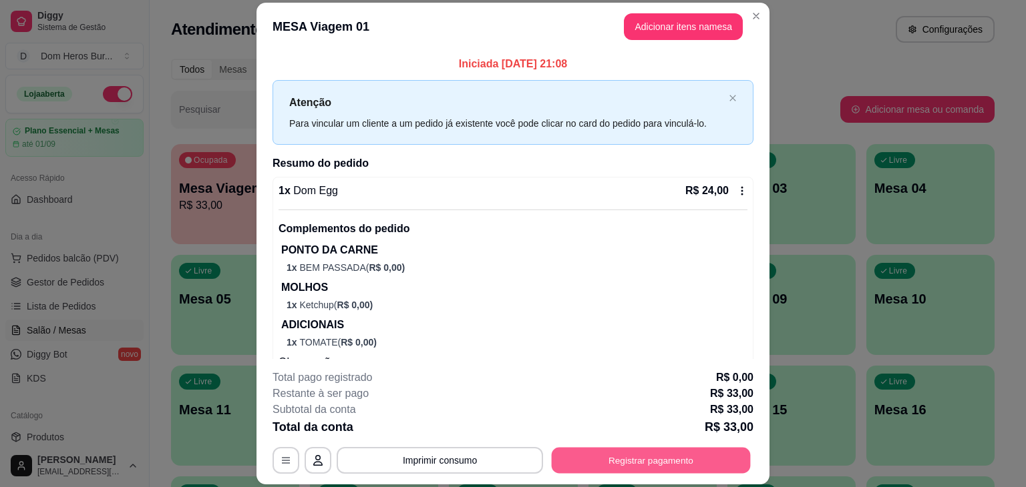
click at [574, 473] on button "Registrar pagamento" at bounding box center [651, 461] width 199 height 26
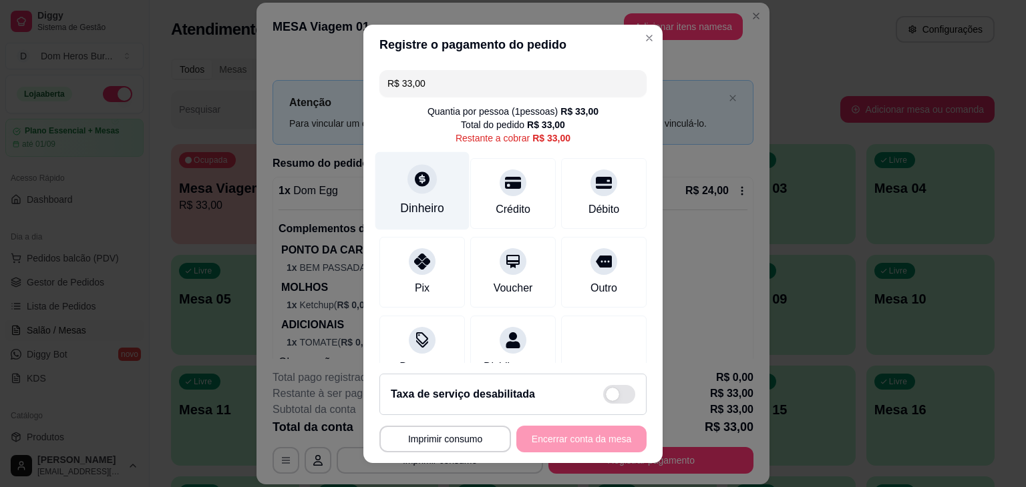
click at [419, 212] on div "Dinheiro" at bounding box center [422, 208] width 44 height 17
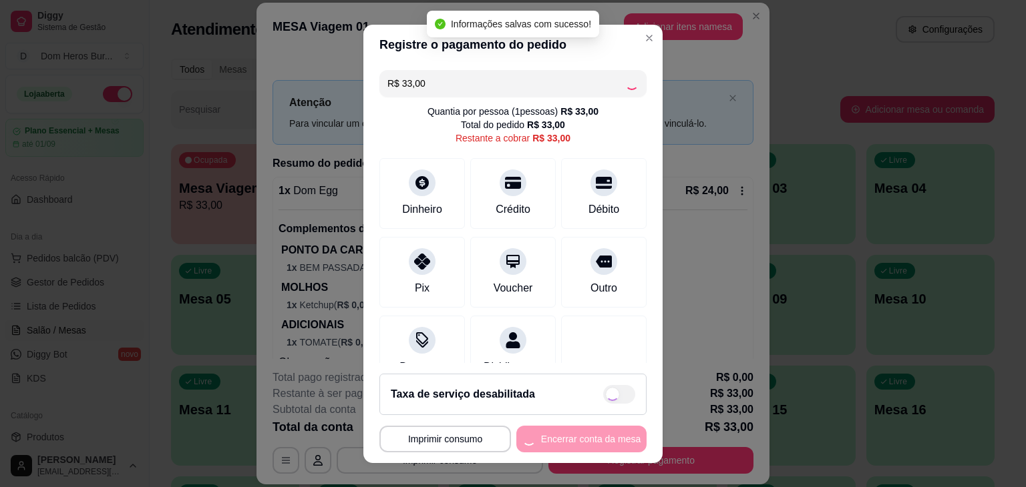
type input "R$ 0,00"
click at [584, 431] on div "**********" at bounding box center [512, 439] width 267 height 27
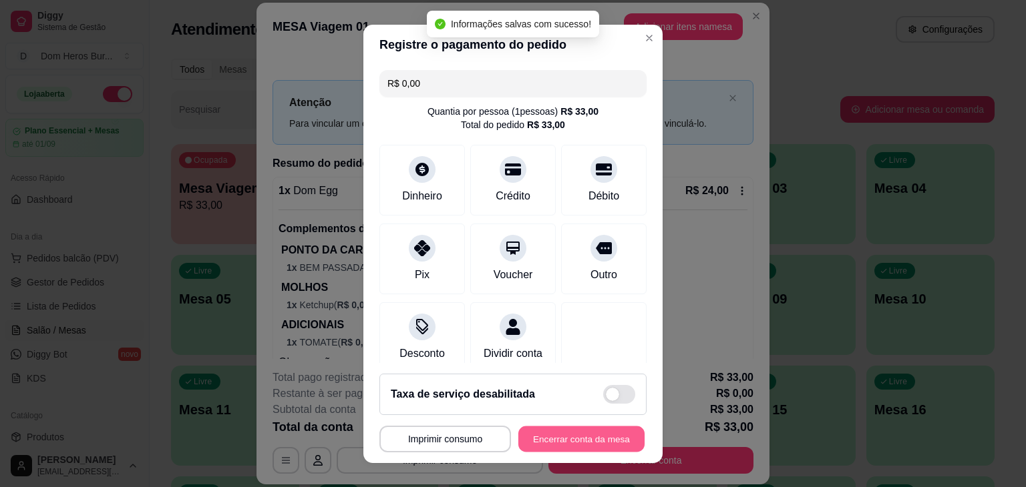
click at [584, 431] on button "Encerrar conta da mesa" at bounding box center [581, 439] width 126 height 26
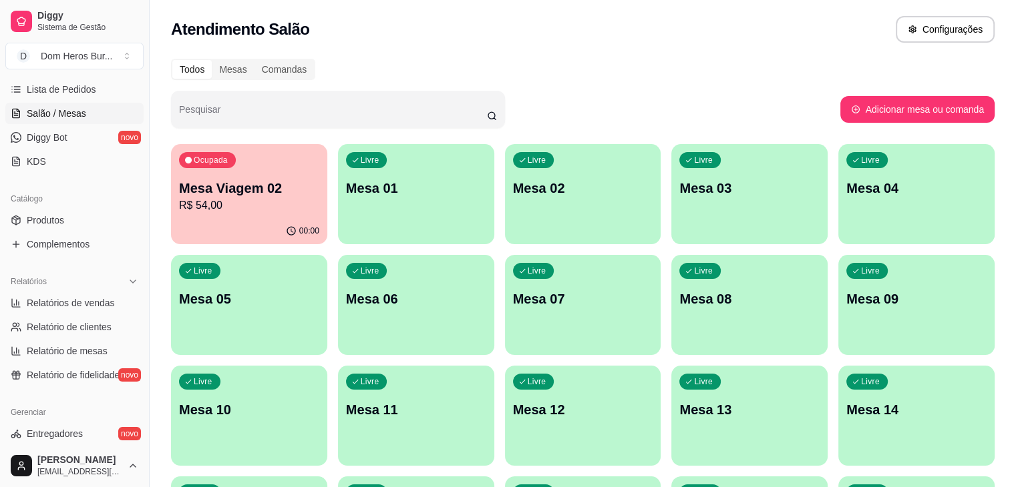
scroll to position [218, 0]
click at [126, 297] on link "Relatórios de vendas" at bounding box center [74, 301] width 138 height 21
select select "ALL"
select select "0"
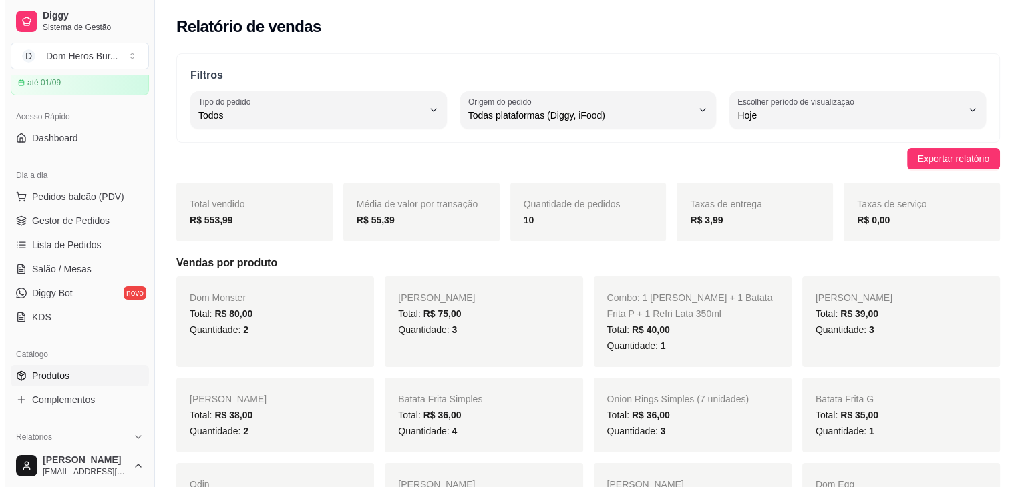
scroll to position [5, 0]
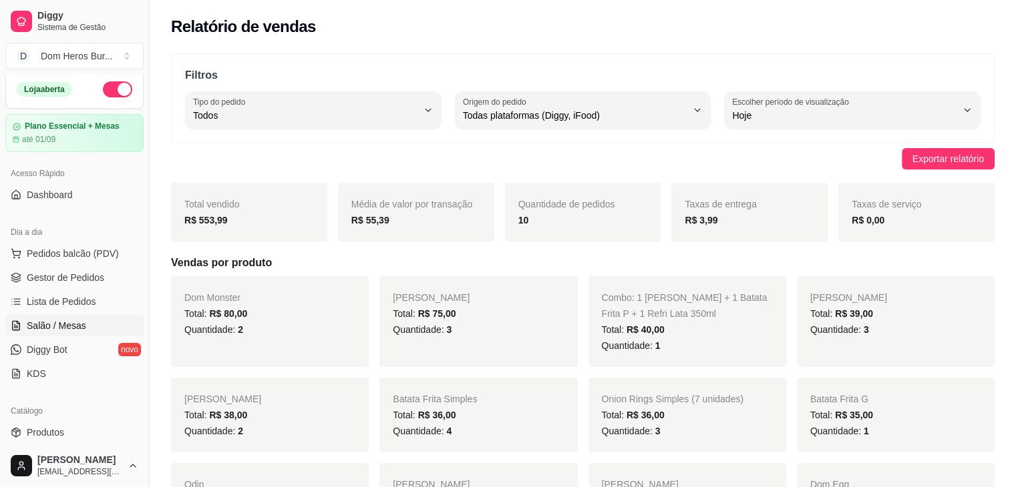
click at [90, 325] on link "Salão / Mesas" at bounding box center [74, 325] width 138 height 21
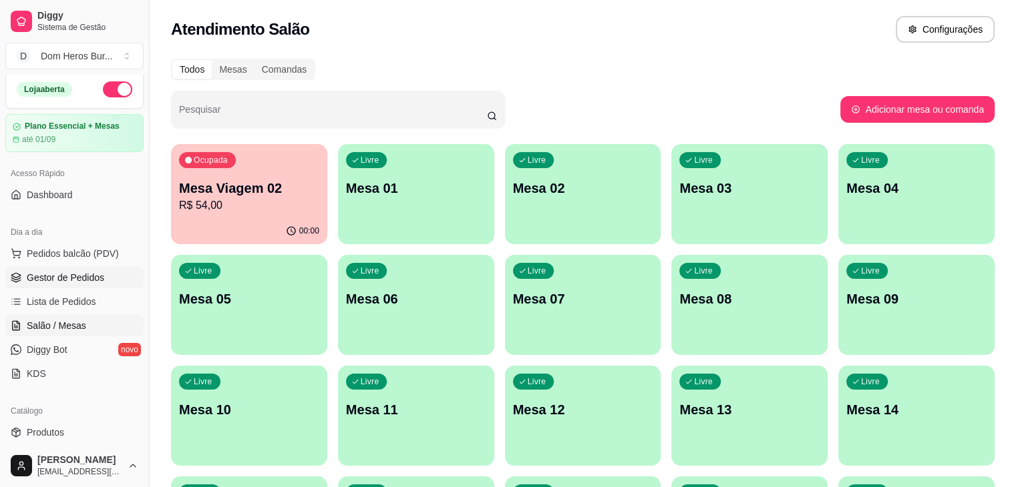
click at [97, 268] on link "Gestor de Pedidos" at bounding box center [74, 277] width 138 height 21
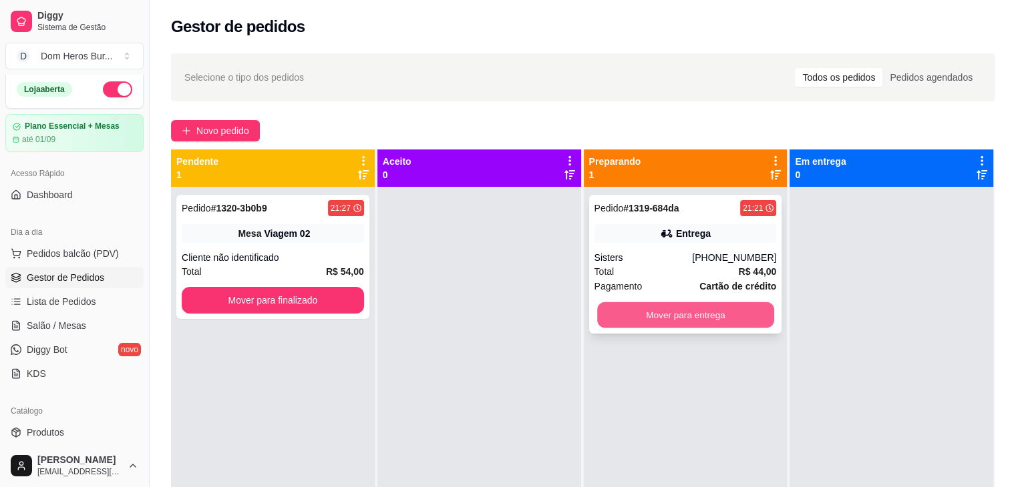
click at [676, 327] on button "Mover para entrega" at bounding box center [685, 315] width 177 height 26
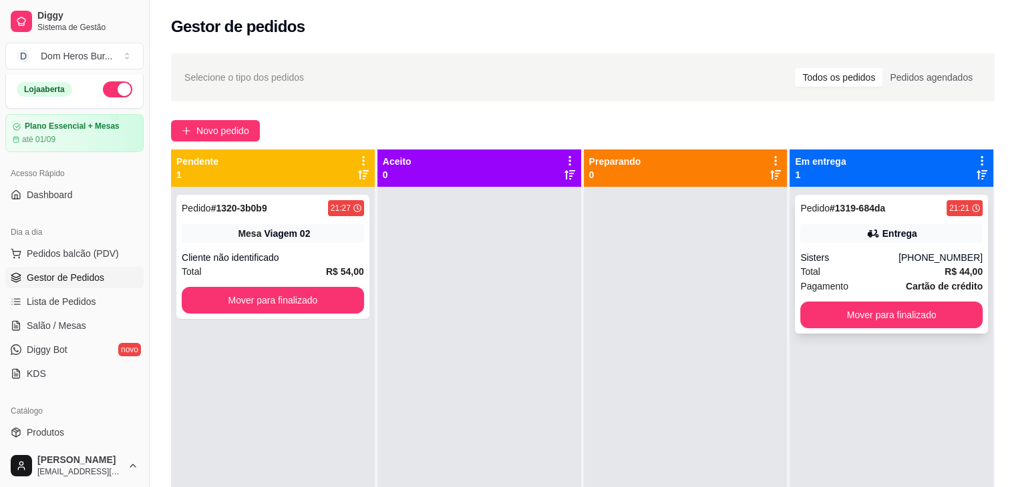
click at [887, 212] on div "Pedido # 1319-684da 21:21" at bounding box center [891, 208] width 182 height 16
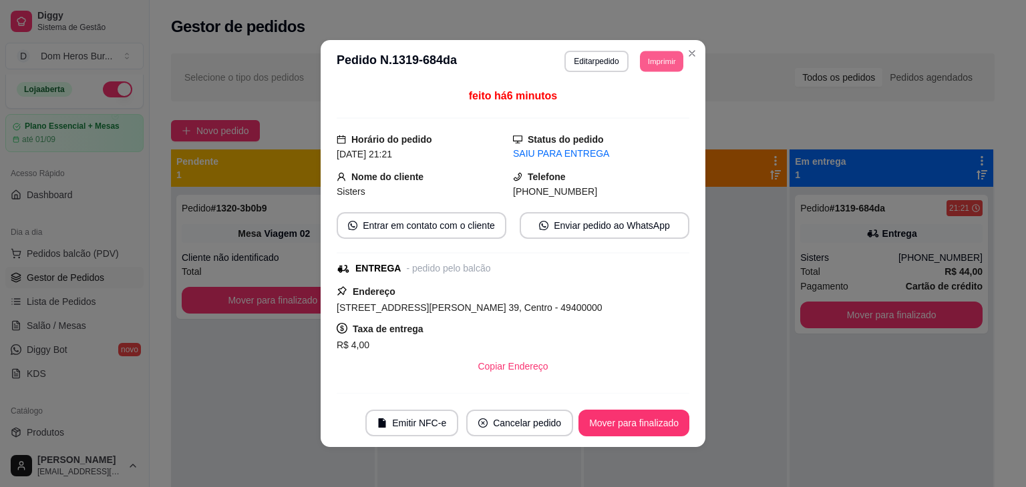
click at [652, 69] on button "Imprimir" at bounding box center [661, 61] width 43 height 21
click at [624, 105] on button "IMPRESSORA" at bounding box center [630, 107] width 93 height 21
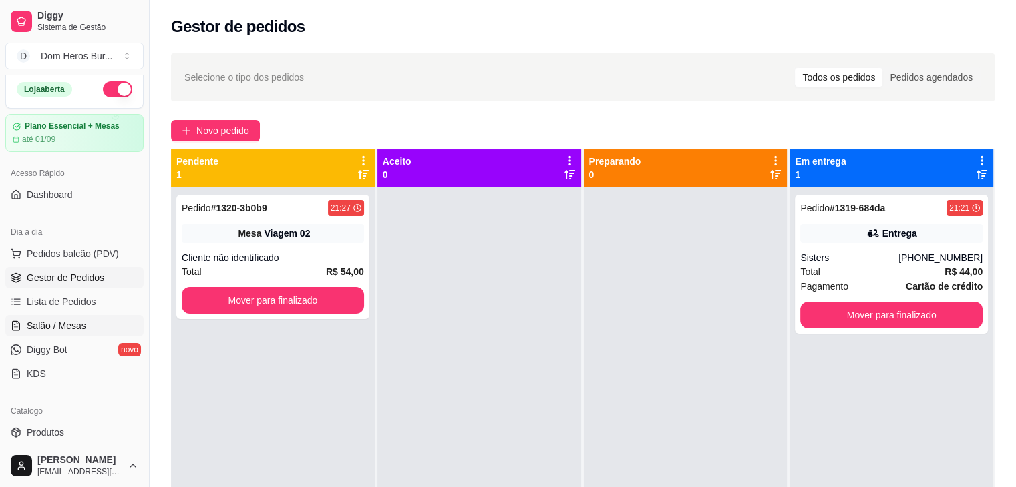
click at [89, 325] on link "Salão / Mesas" at bounding box center [74, 325] width 138 height 21
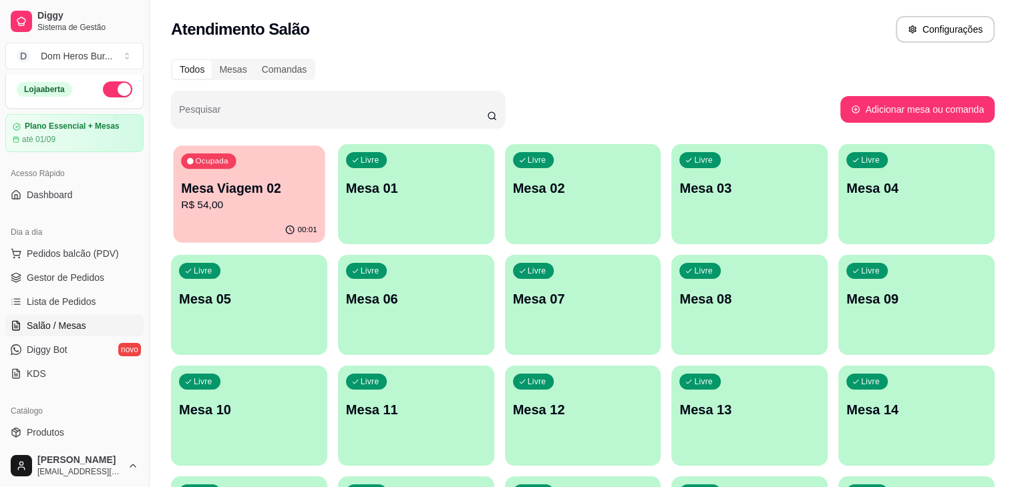
click at [232, 177] on div "Ocupada Mesa Viagem 02 R$ 54,00" at bounding box center [250, 182] width 152 height 72
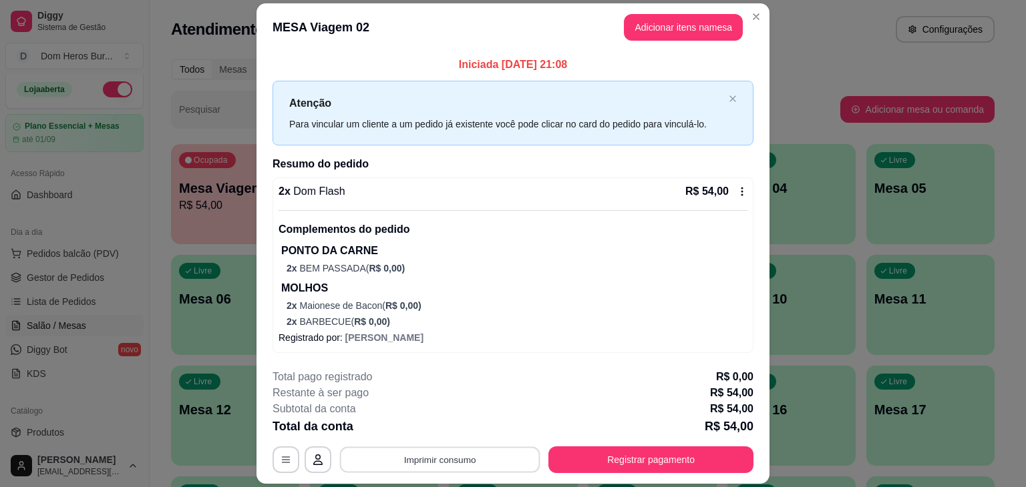
click at [502, 450] on button "Imprimir consumo" at bounding box center [440, 460] width 200 height 26
click at [466, 433] on button "IMPRESSORA" at bounding box center [439, 429] width 97 height 21
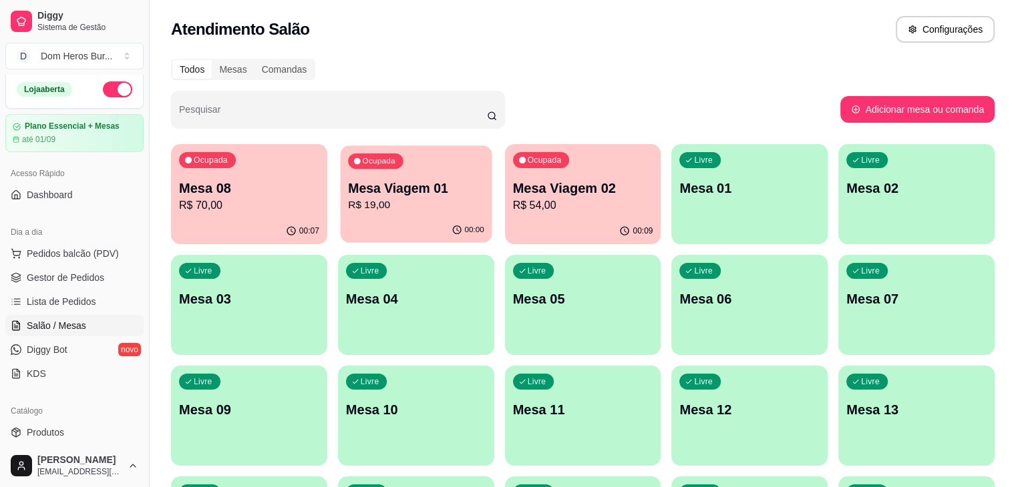
click at [371, 206] on p "R$ 19,00" at bounding box center [416, 205] width 136 height 15
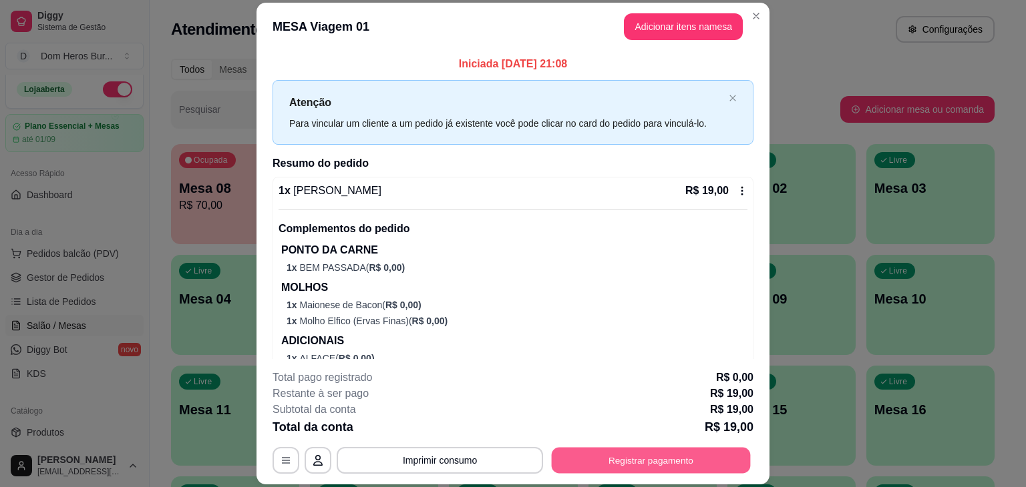
click at [644, 453] on button "Registrar pagamento" at bounding box center [651, 461] width 199 height 26
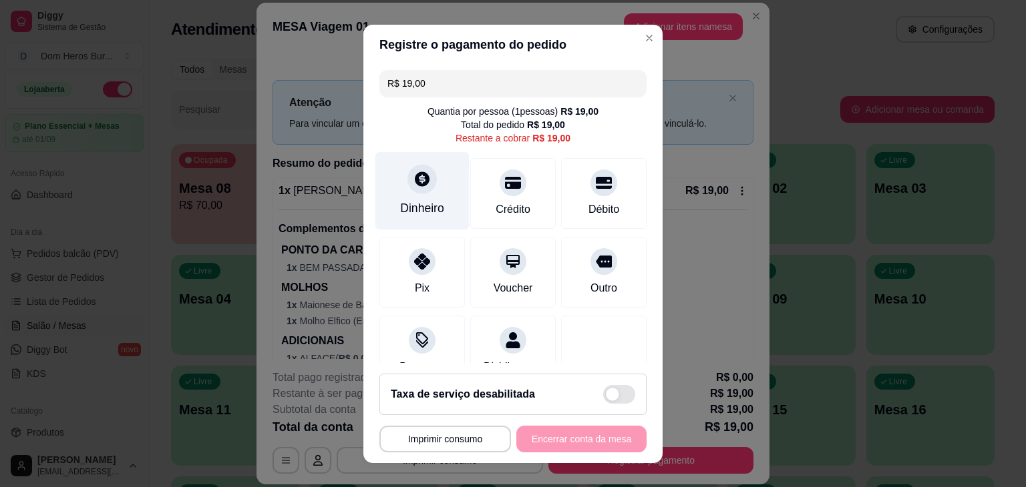
click at [429, 197] on div "Dinheiro" at bounding box center [422, 191] width 94 height 78
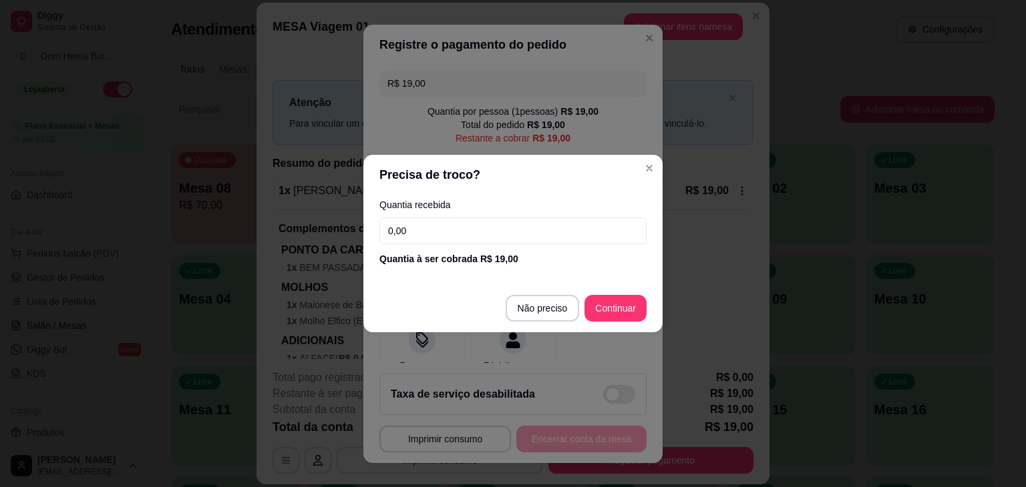
click at [498, 225] on input "0,00" at bounding box center [512, 231] width 267 height 27
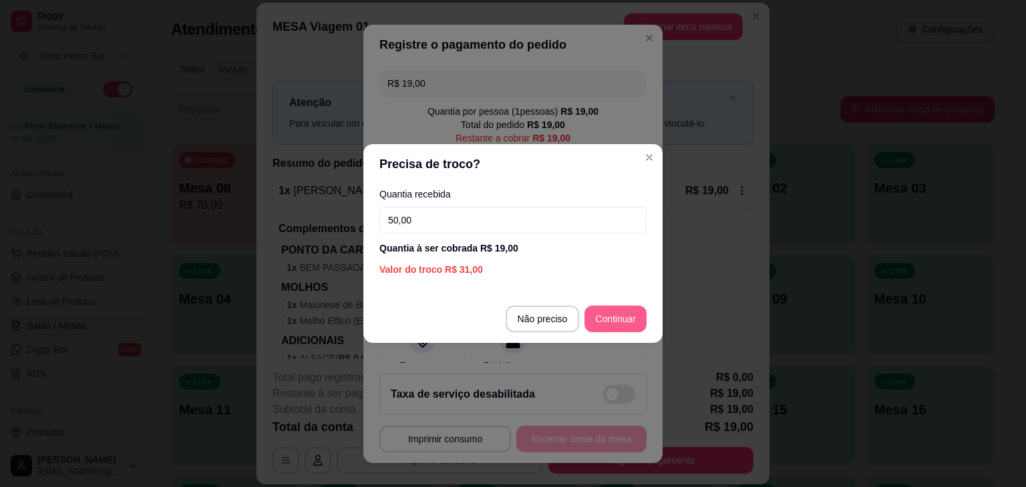
type input "50,00"
click at [586, 316] on button "Continuar" at bounding box center [616, 319] width 60 height 26
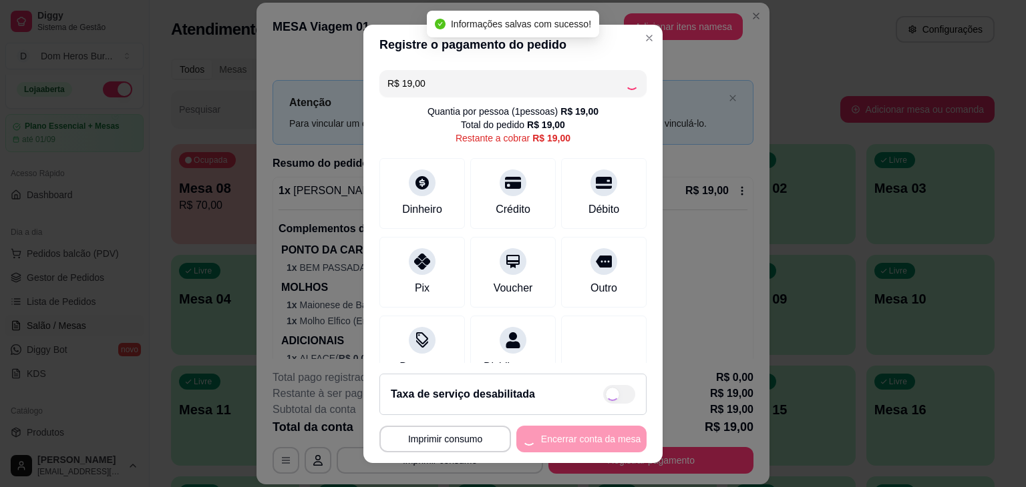
type input "R$ 0,00"
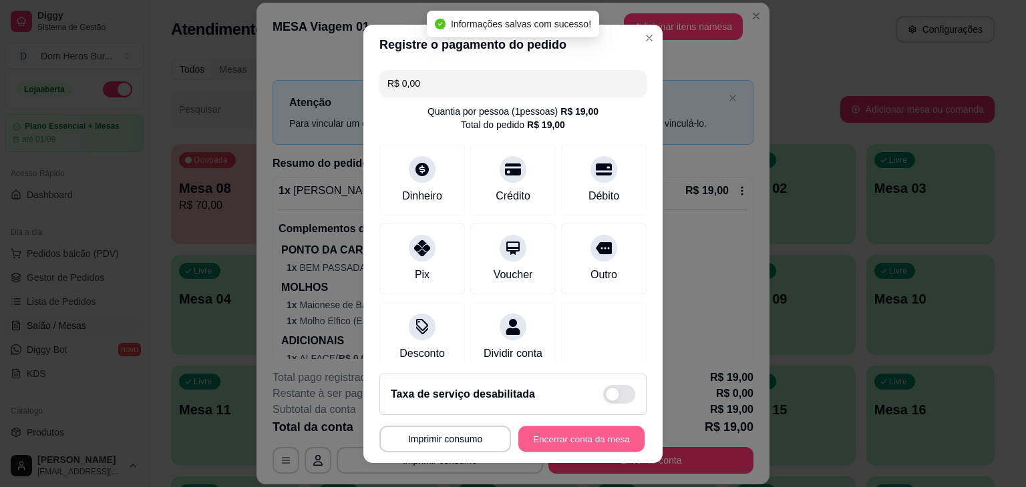
click at [556, 433] on button "Encerrar conta da mesa" at bounding box center [581, 439] width 126 height 26
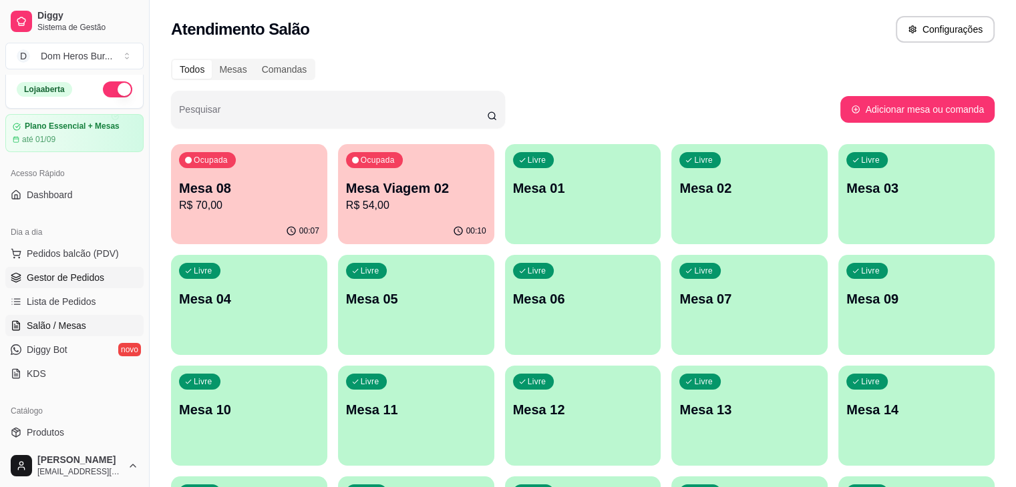
click at [67, 273] on span "Gestor de Pedidos" at bounding box center [65, 277] width 77 height 13
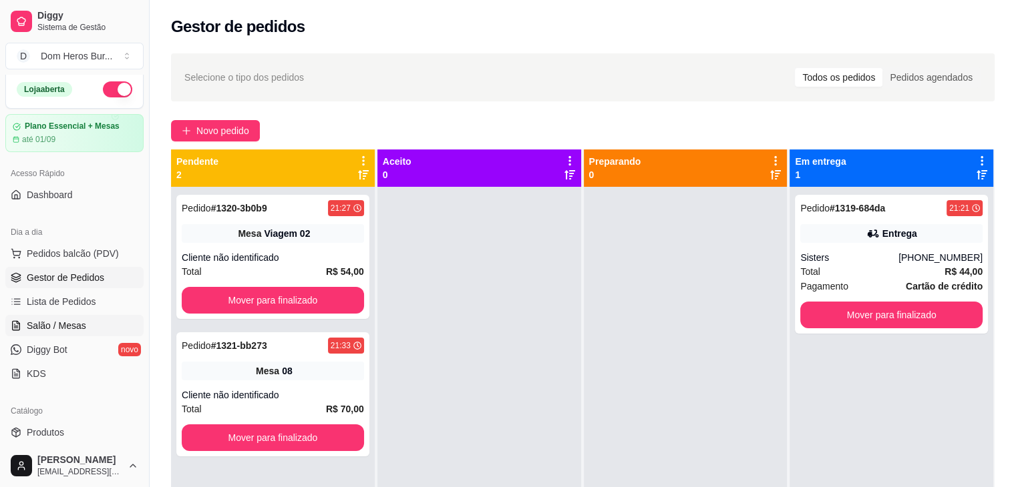
click at [72, 319] on span "Salão / Mesas" at bounding box center [56, 325] width 59 height 13
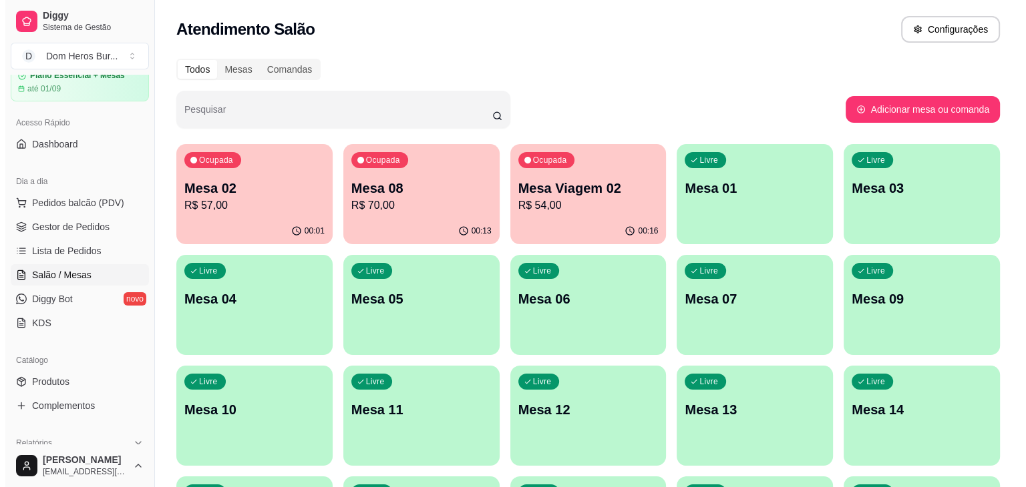
scroll to position [58, 0]
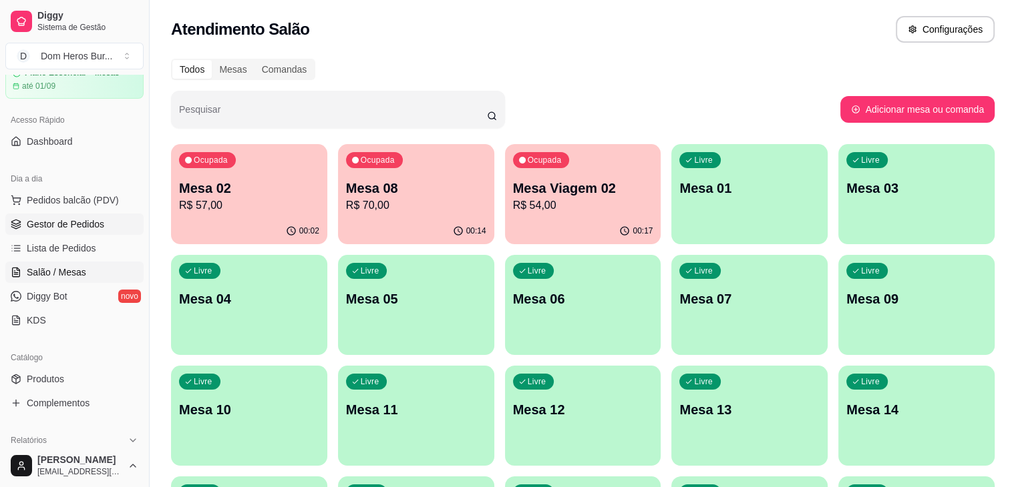
click at [67, 222] on span "Gestor de Pedidos" at bounding box center [65, 224] width 77 height 13
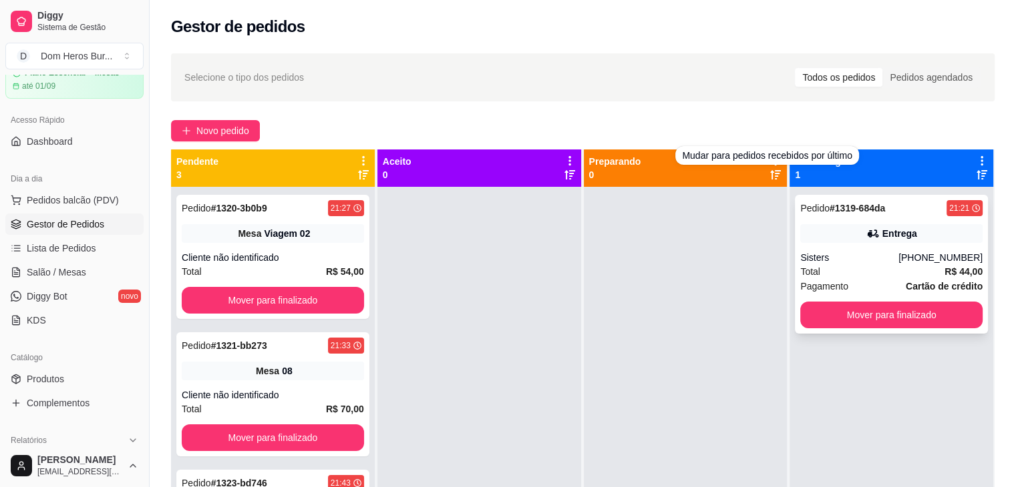
click at [851, 232] on div "Entrega" at bounding box center [891, 233] width 182 height 19
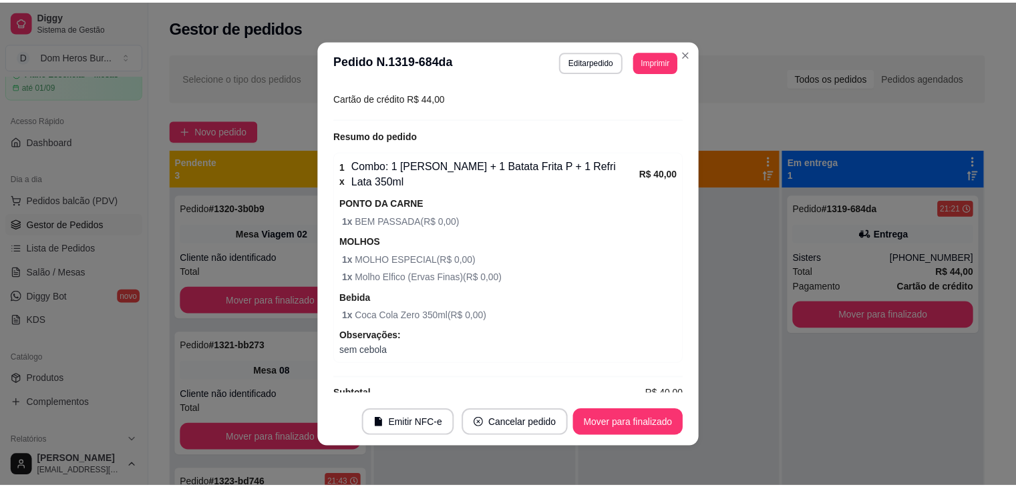
scroll to position [349, 0]
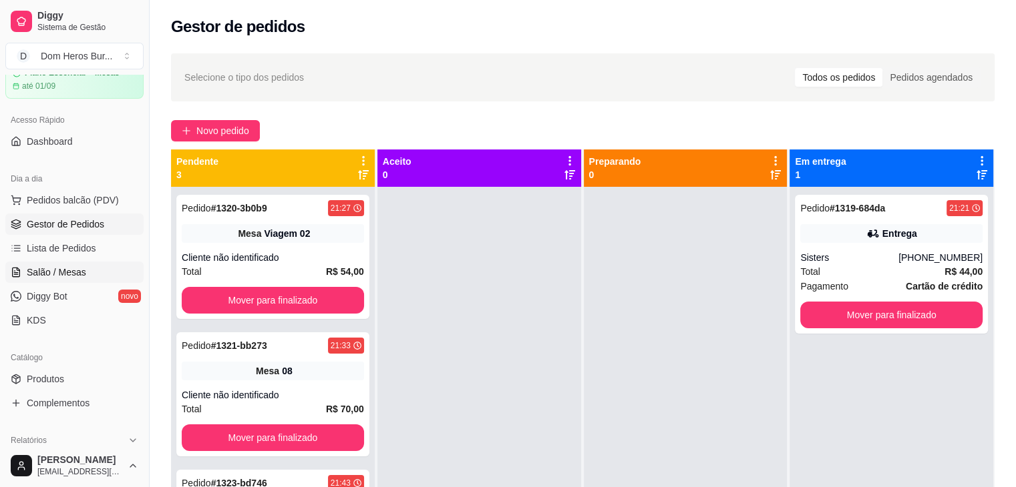
click at [107, 264] on link "Salão / Mesas" at bounding box center [74, 272] width 138 height 21
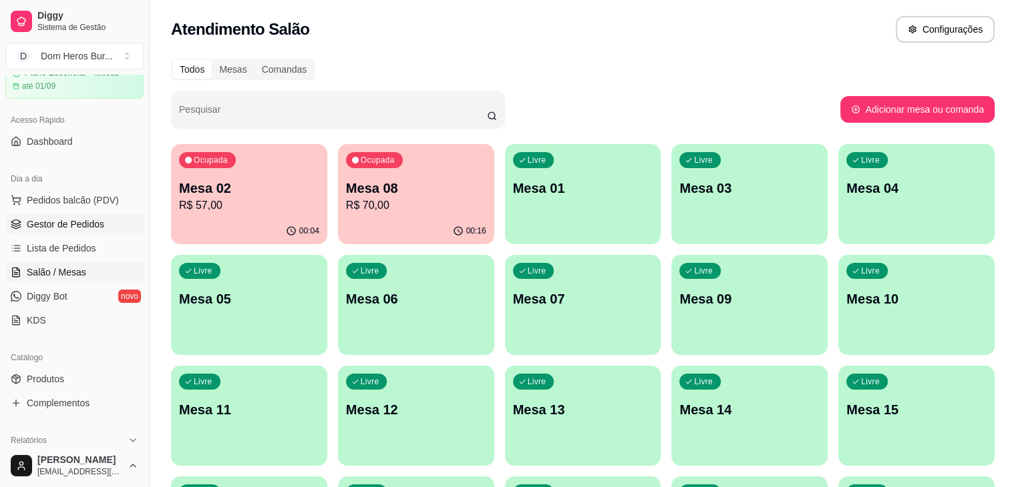
click at [83, 224] on span "Gestor de Pedidos" at bounding box center [65, 224] width 77 height 13
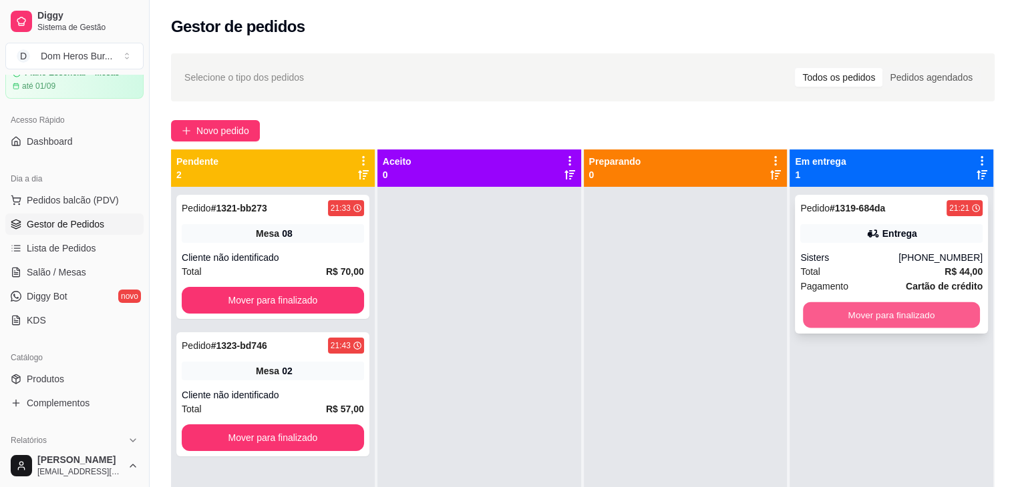
click at [875, 310] on button "Mover para finalizado" at bounding box center [891, 315] width 177 height 26
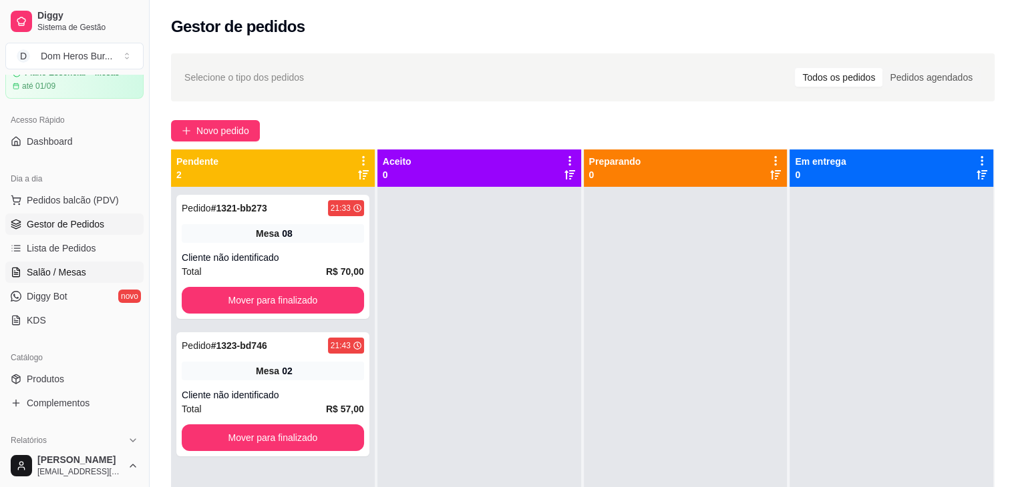
click at [73, 272] on span "Salão / Mesas" at bounding box center [56, 272] width 59 height 13
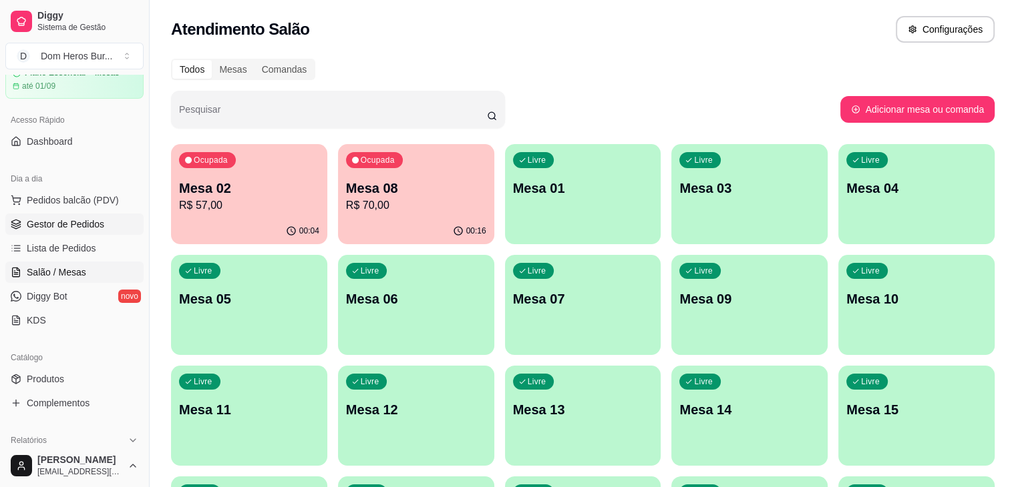
click at [108, 222] on link "Gestor de Pedidos" at bounding box center [74, 224] width 138 height 21
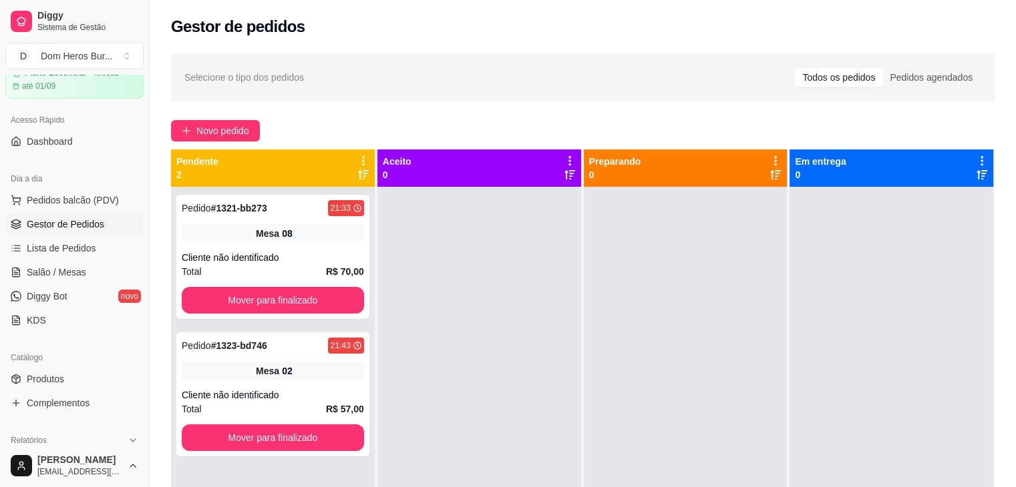
click at [0, 207] on div "Dia a dia Pedidos balcão (PDV) Gestor de Pedidos Lista de Pedidos Salão / Mesas…" at bounding box center [74, 250] width 149 height 174
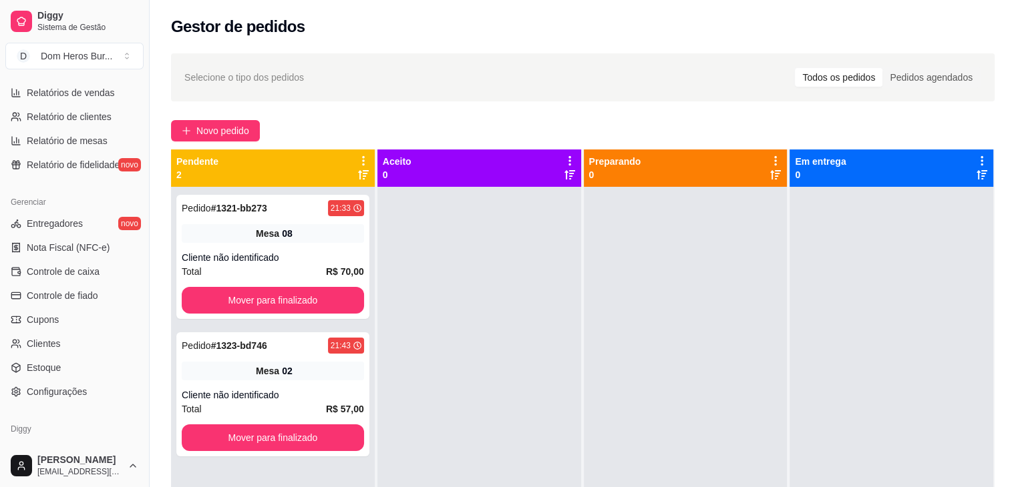
scroll to position [432, 0]
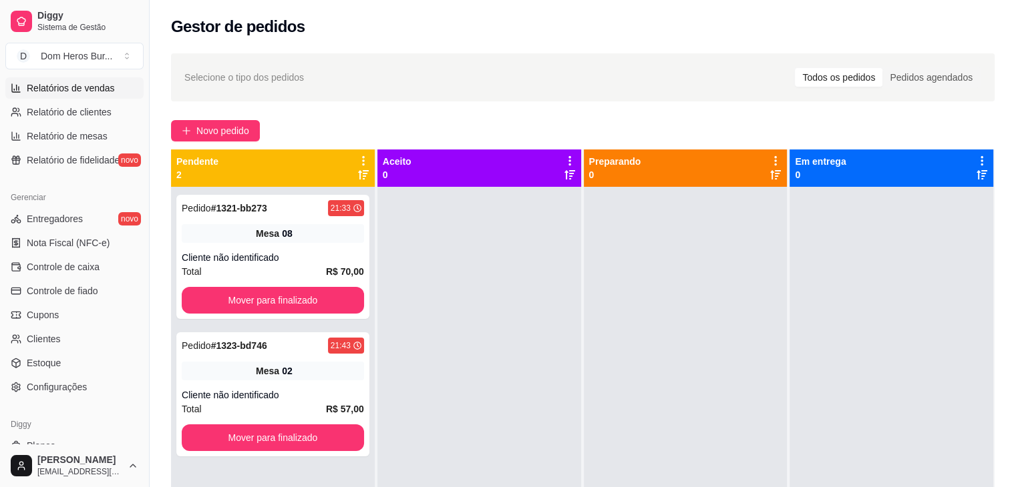
click at [85, 89] on span "Relatórios de vendas" at bounding box center [71, 87] width 88 height 13
select select "ALL"
select select "0"
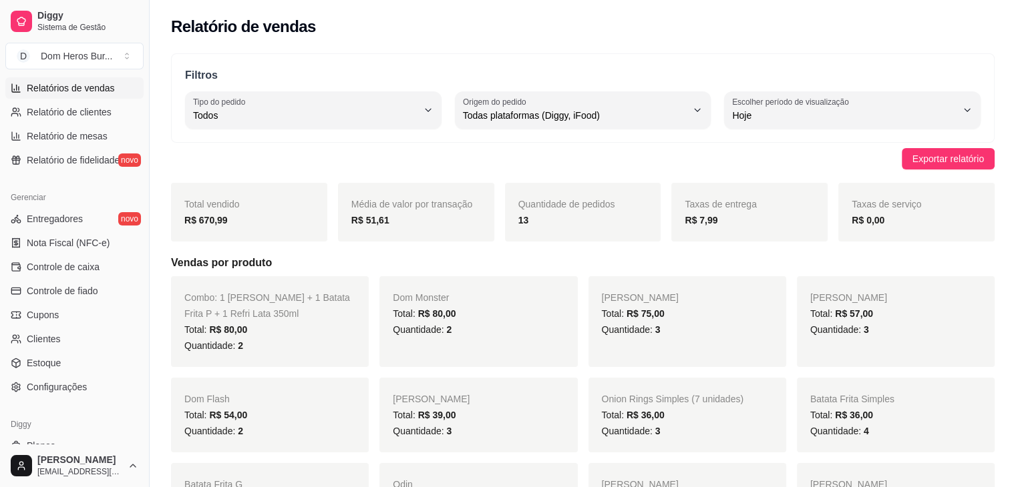
click at [0, 162] on div "Relatórios Relatórios de vendas Relatório de clientes Relatório de mesas Relató…" at bounding box center [74, 114] width 149 height 126
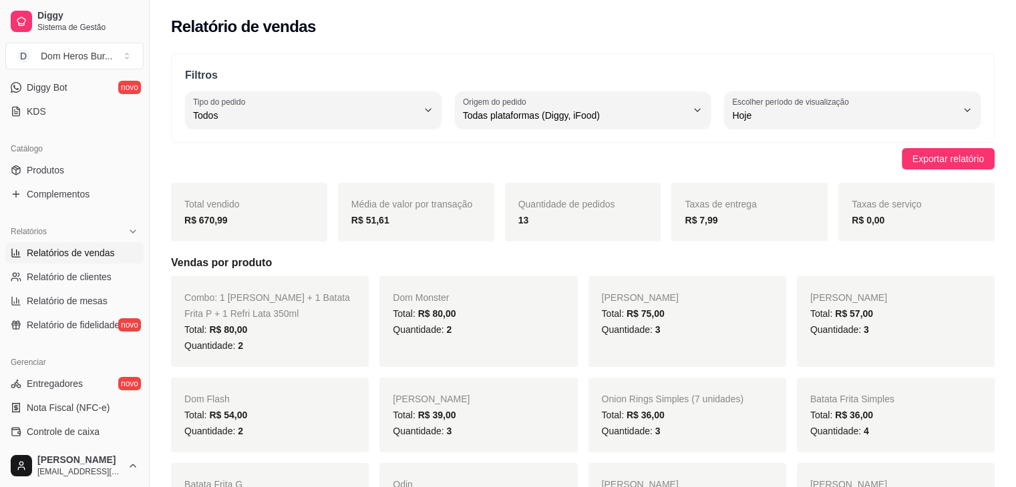
scroll to position [192, 0]
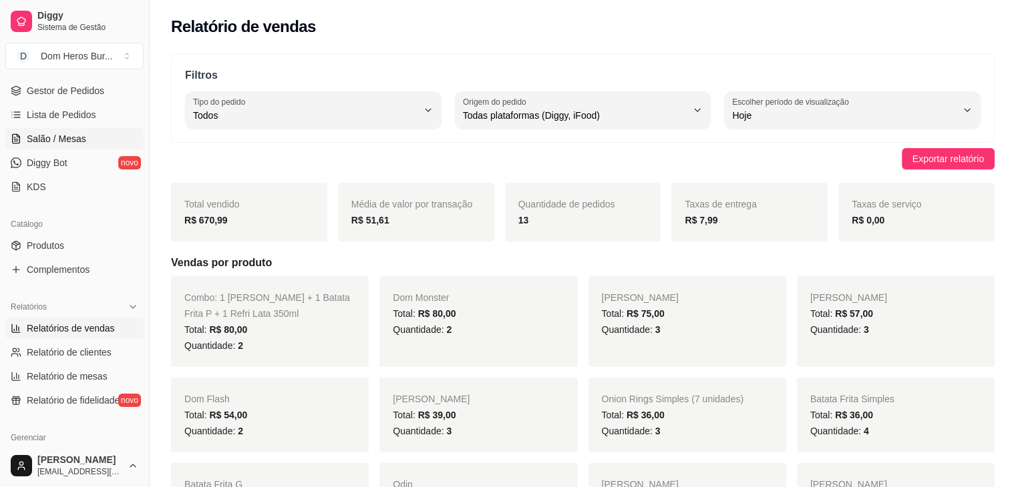
click at [92, 134] on link "Salão / Mesas" at bounding box center [74, 138] width 138 height 21
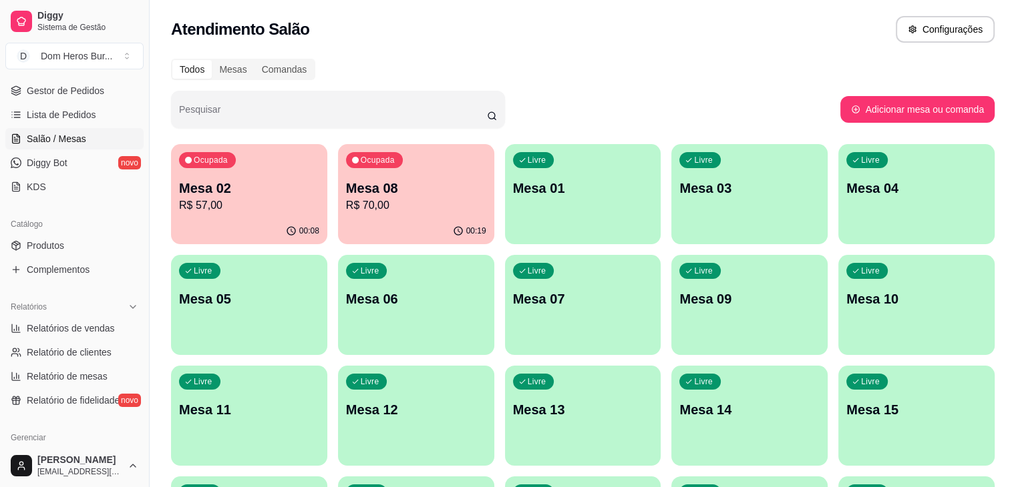
click at [404, 62] on div "Todos Mesas Comandas" at bounding box center [582, 69] width 823 height 21
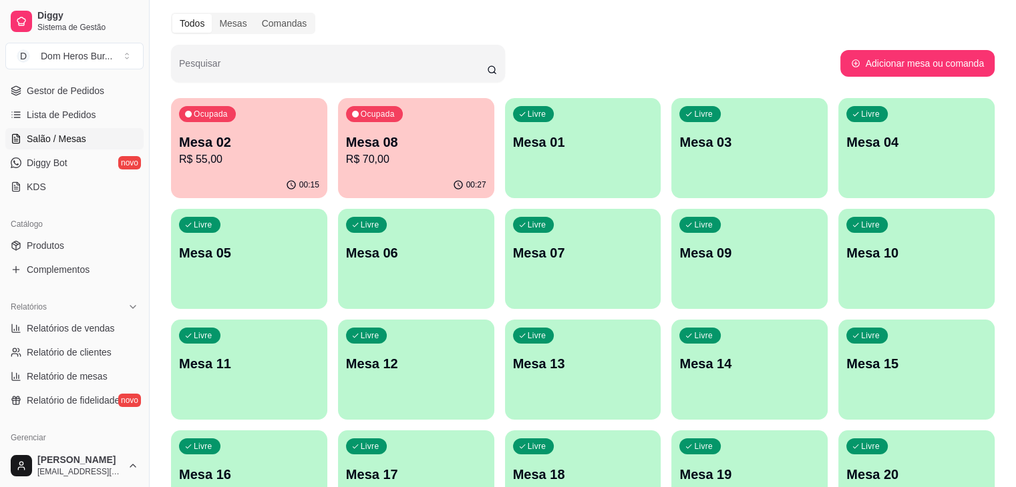
scroll to position [41, 0]
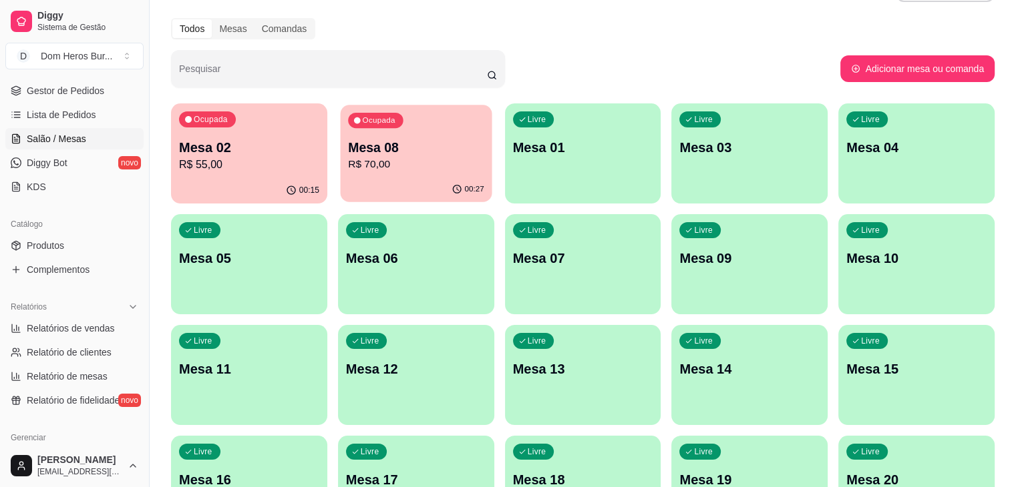
click at [386, 139] on p "Mesa 08" at bounding box center [416, 148] width 136 height 18
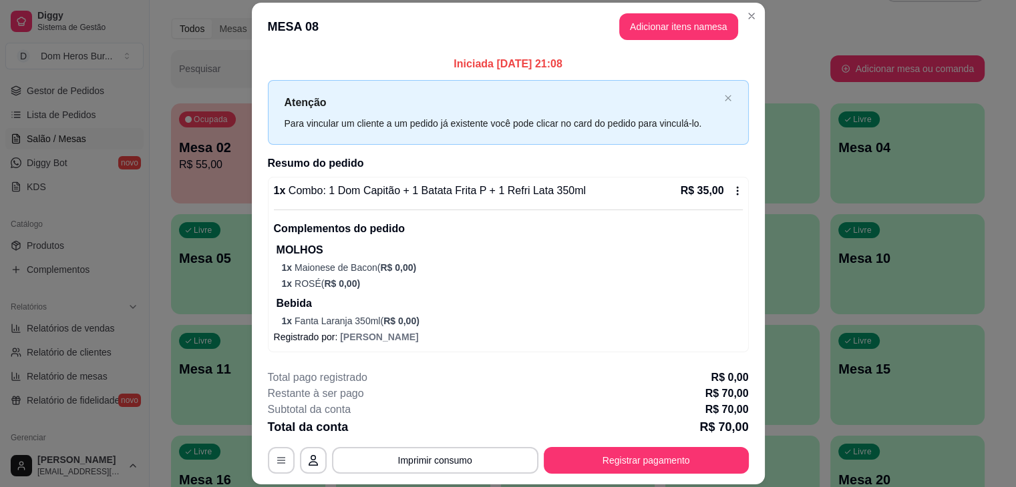
click at [230, 150] on p "Mesa 02" at bounding box center [248, 147] width 138 height 19
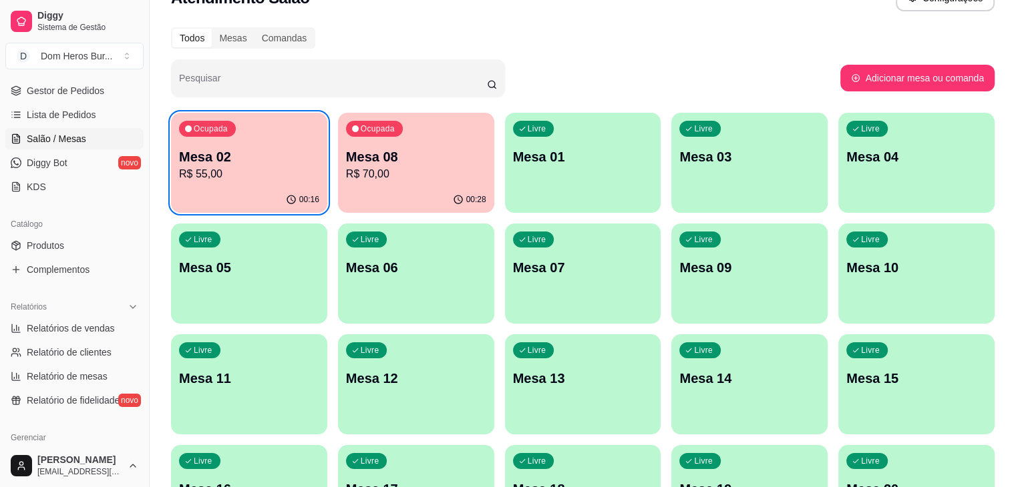
scroll to position [0, 0]
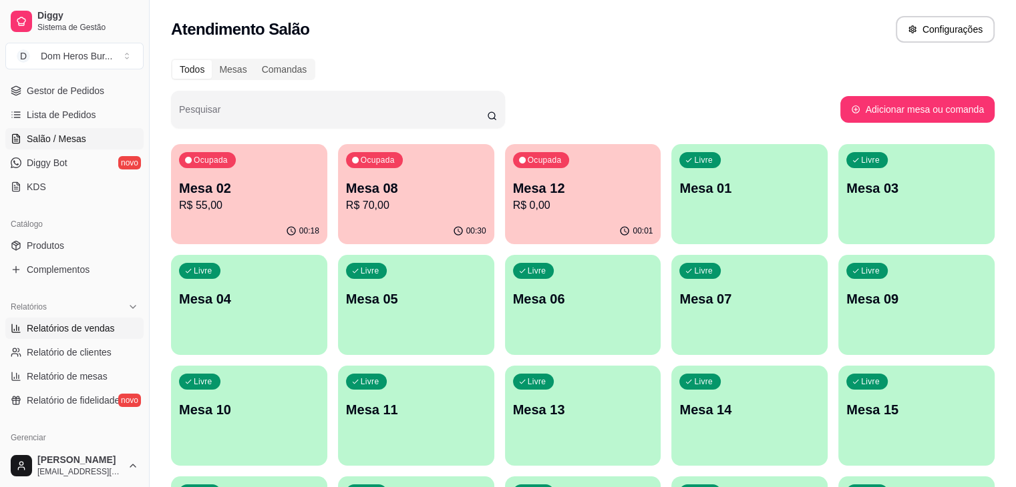
click at [87, 330] on span "Relatórios de vendas" at bounding box center [71, 328] width 88 height 13
select select "ALL"
select select "0"
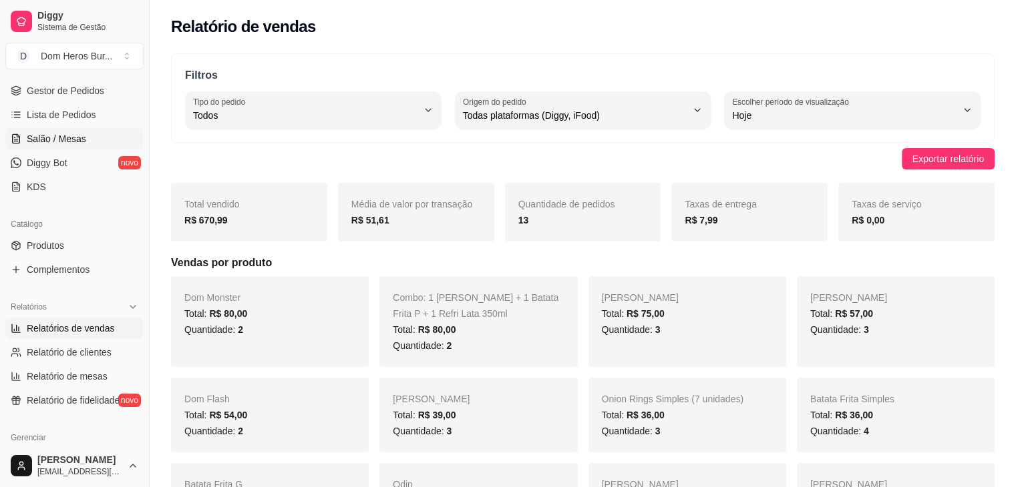
click at [64, 141] on span "Salão / Mesas" at bounding box center [56, 138] width 59 height 13
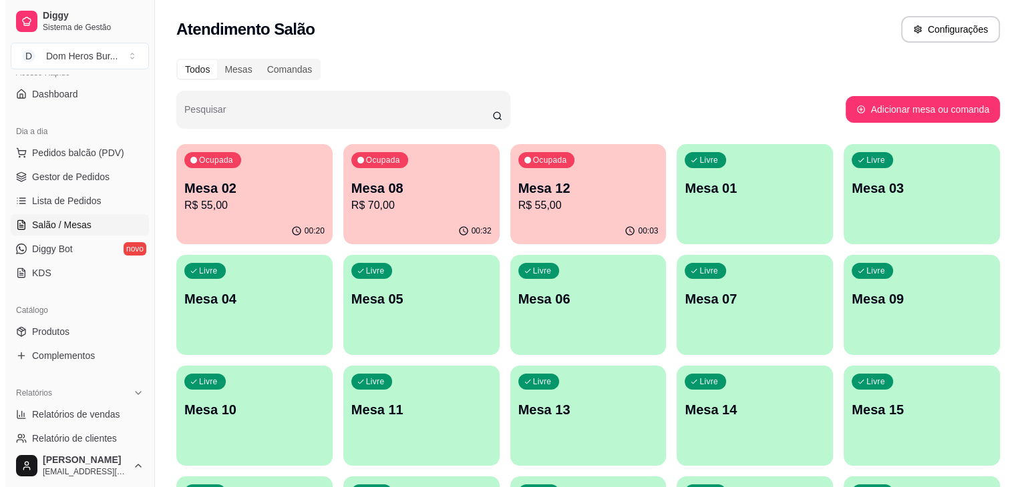
scroll to position [85, 0]
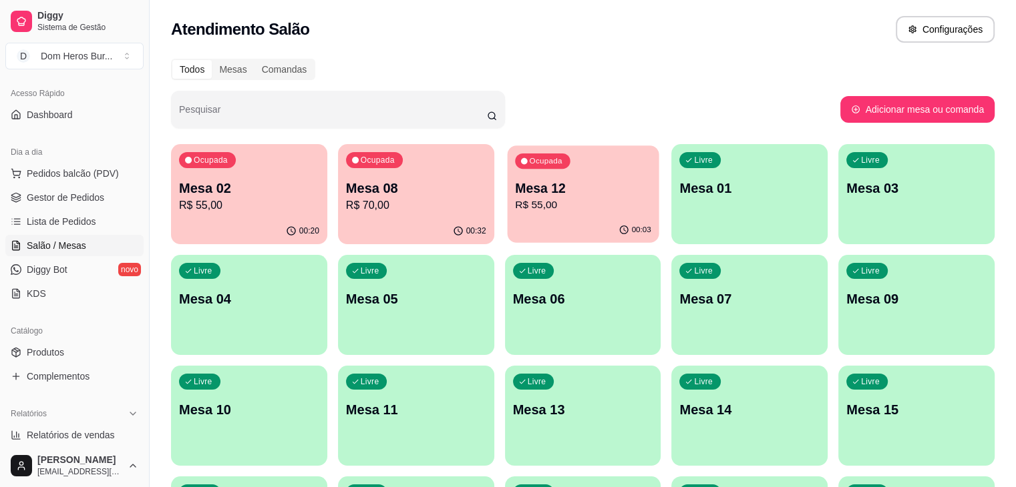
click at [515, 182] on p "Mesa 12" at bounding box center [583, 189] width 136 height 18
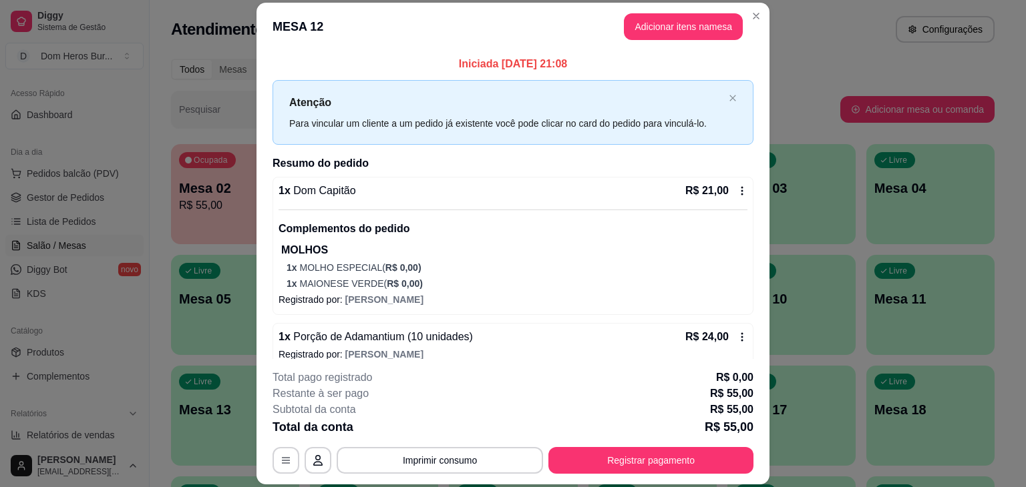
scroll to position [69, 0]
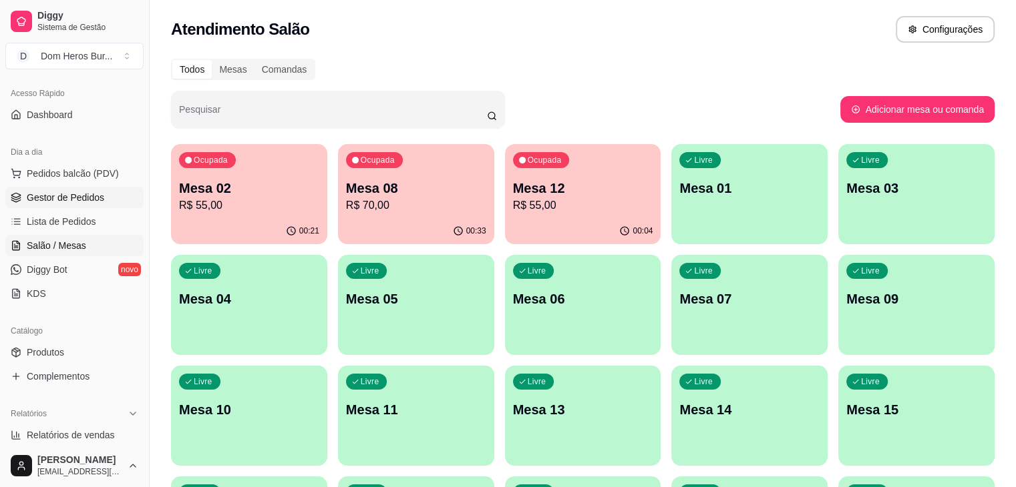
click at [64, 194] on span "Gestor de Pedidos" at bounding box center [65, 197] width 77 height 13
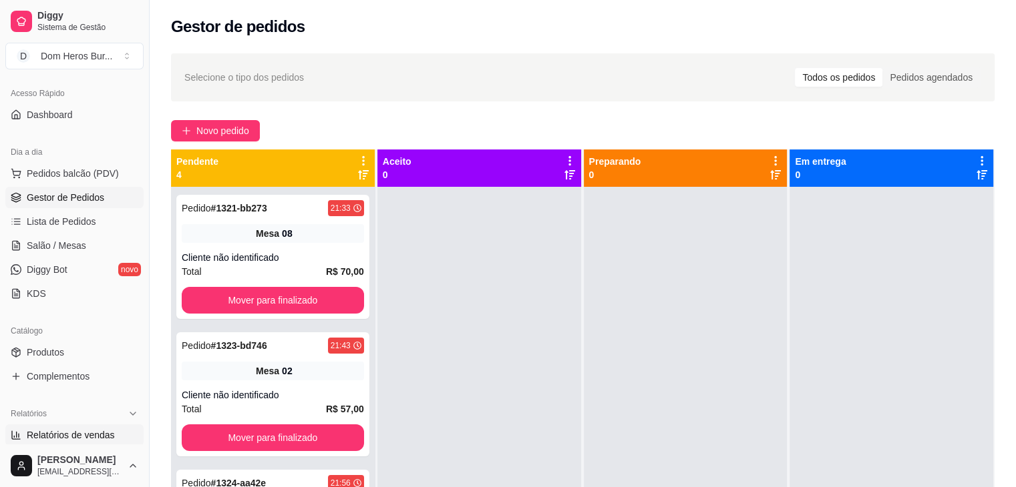
click at [71, 436] on span "Relatórios de vendas" at bounding box center [71, 435] width 88 height 13
select select "ALL"
select select "0"
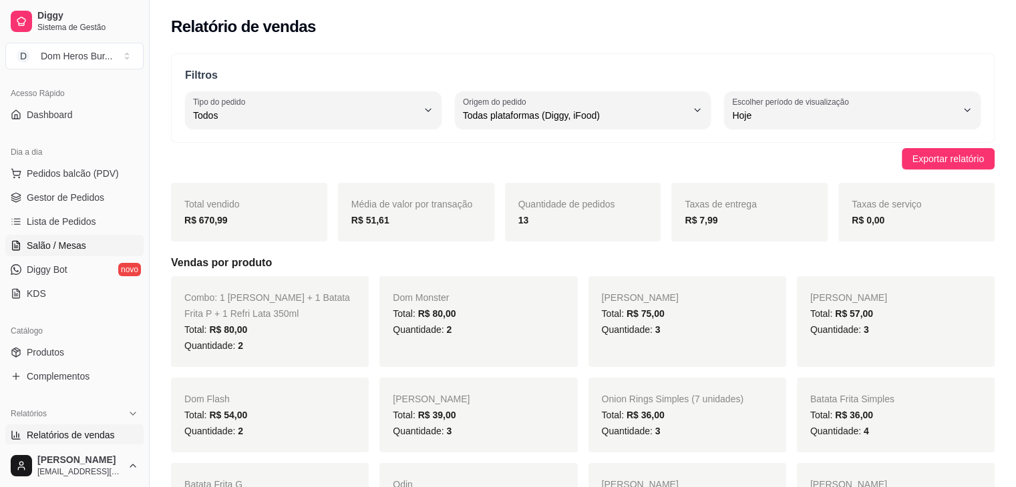
click at [69, 242] on span "Salão / Mesas" at bounding box center [56, 245] width 59 height 13
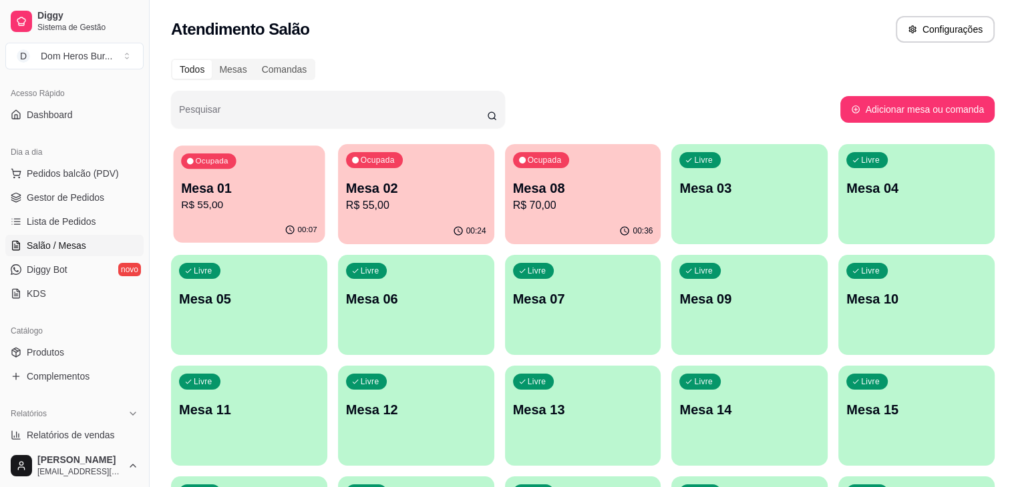
click at [223, 158] on p "Ocupada" at bounding box center [211, 161] width 33 height 11
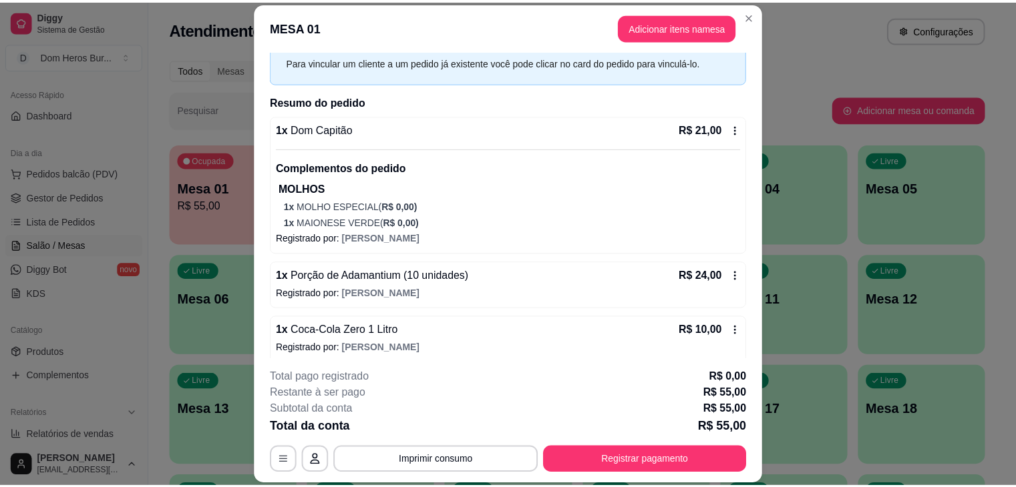
scroll to position [69, 0]
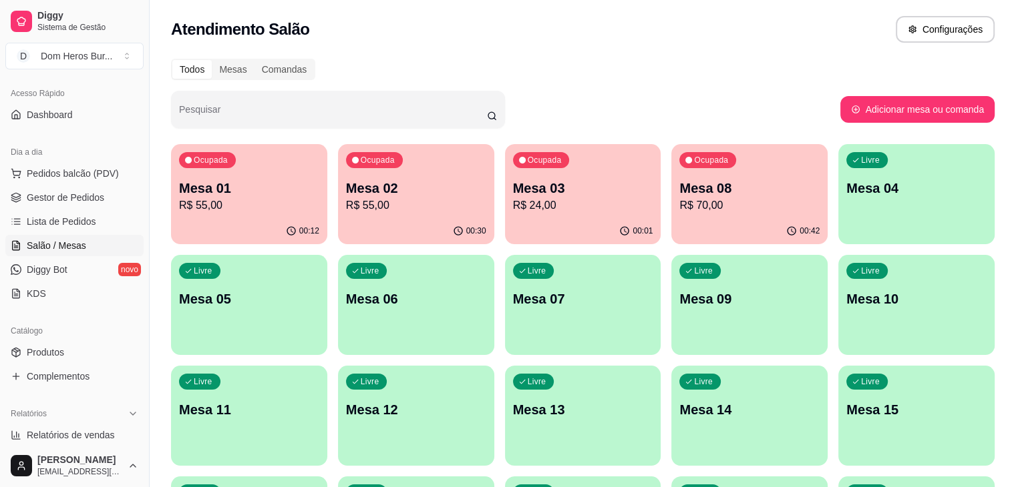
click at [679, 182] on p "Mesa 08" at bounding box center [749, 188] width 140 height 19
click at [682, 208] on p "R$ 70,00" at bounding box center [750, 205] width 136 height 15
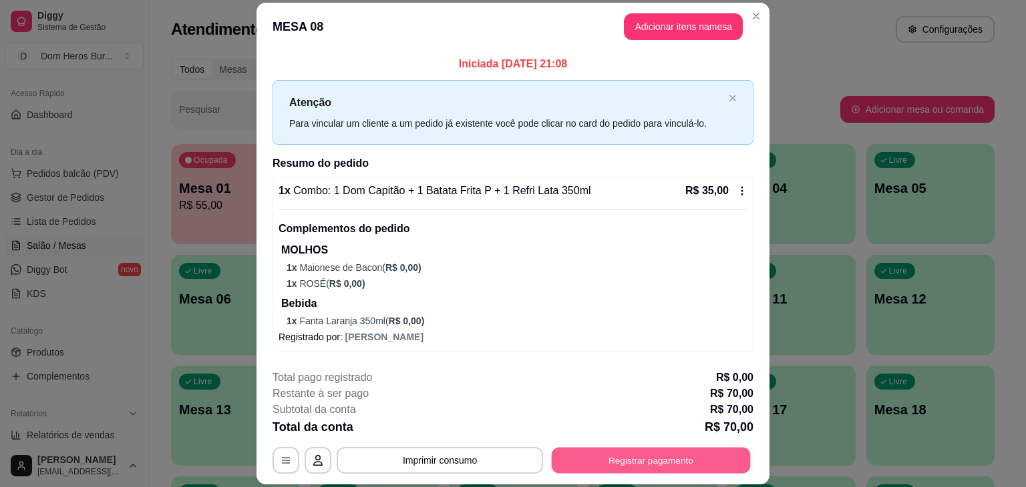
click at [651, 456] on button "Registrar pagamento" at bounding box center [651, 461] width 199 height 26
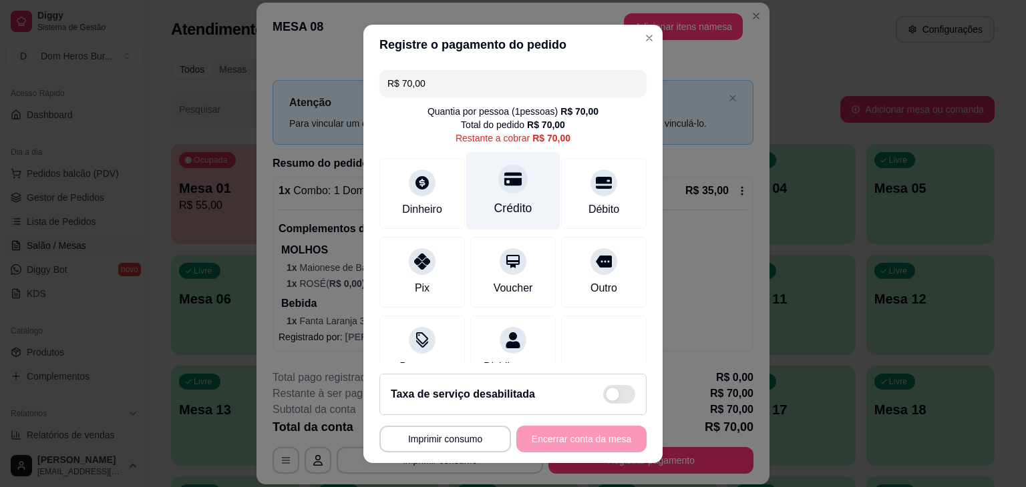
click at [518, 182] on div "Crédito" at bounding box center [513, 191] width 94 height 78
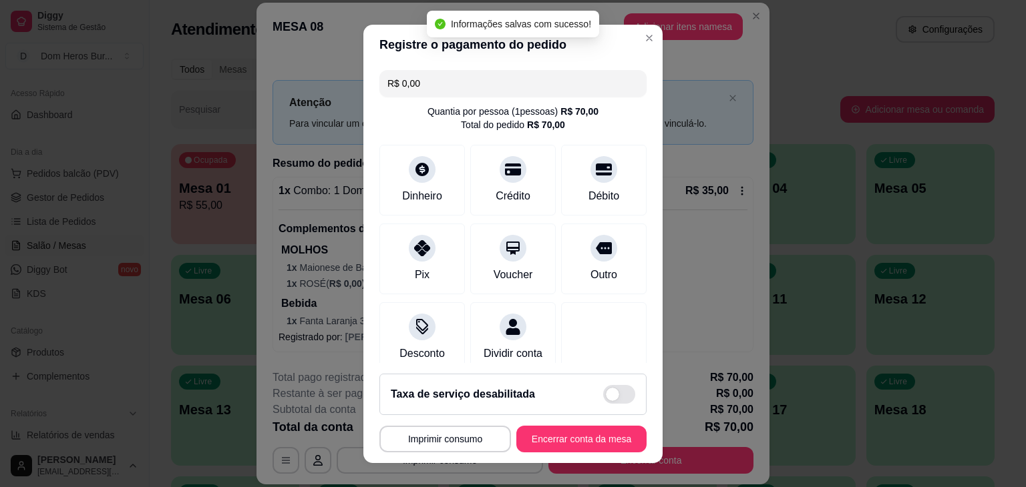
type input "R$ 0,00"
click at [542, 439] on button "Encerrar conta da mesa" at bounding box center [581, 439] width 126 height 26
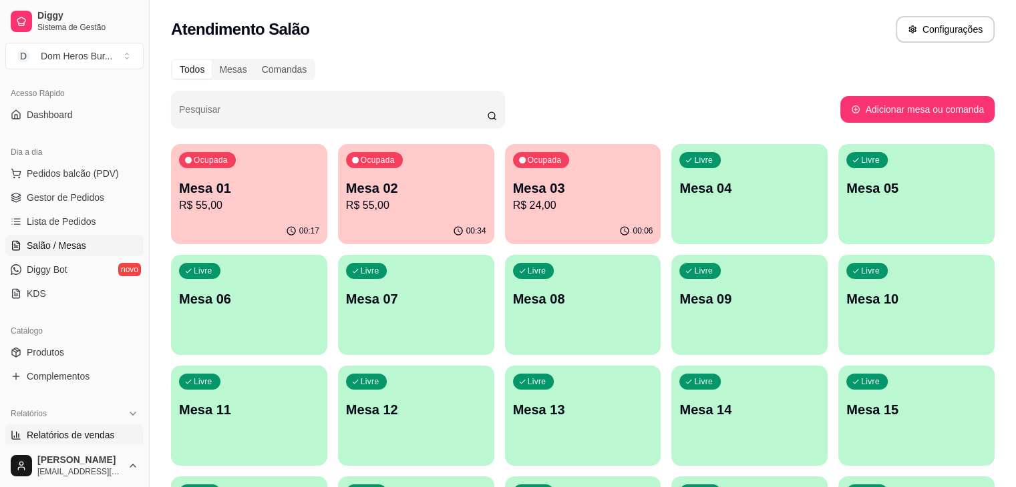
click at [69, 435] on span "Relatórios de vendas" at bounding box center [71, 435] width 88 height 13
select select "ALL"
select select "0"
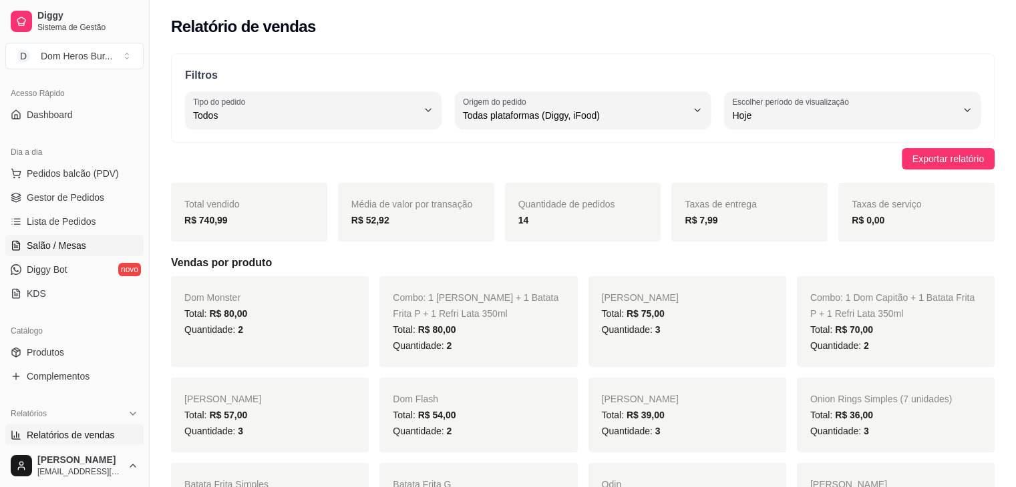
click at [92, 239] on link "Salão / Mesas" at bounding box center [74, 245] width 138 height 21
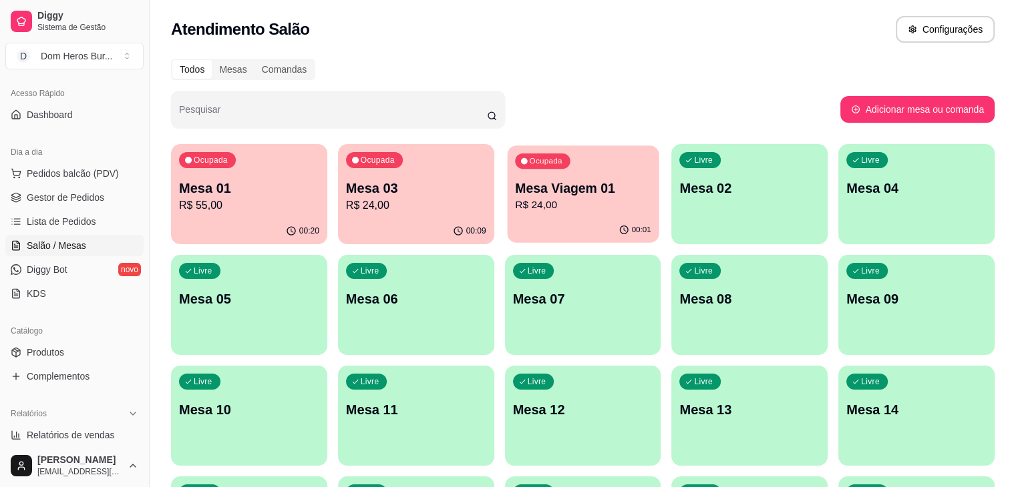
click at [515, 191] on p "Mesa Viagem 01" at bounding box center [583, 189] width 136 height 18
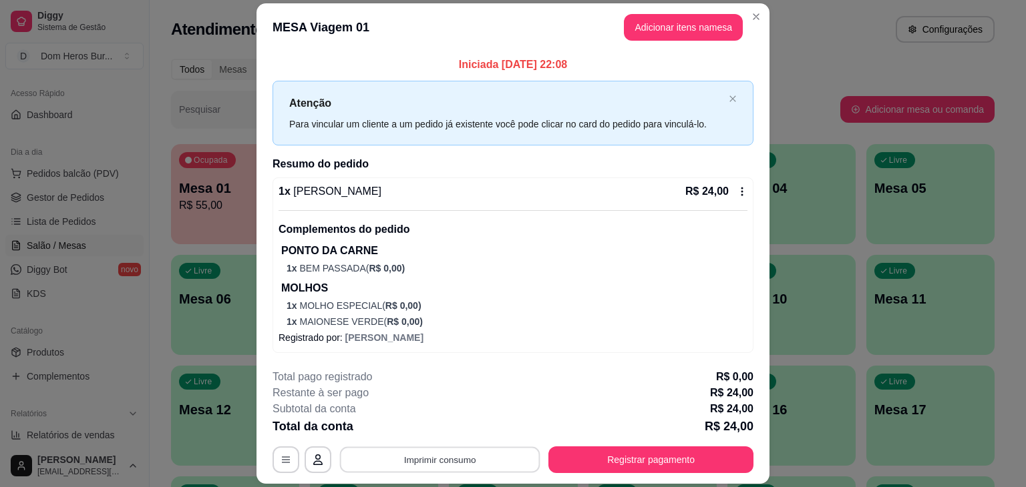
click at [519, 461] on button "Imprimir consumo" at bounding box center [440, 460] width 200 height 26
click at [449, 421] on button "IMPRESSORA" at bounding box center [438, 429] width 93 height 21
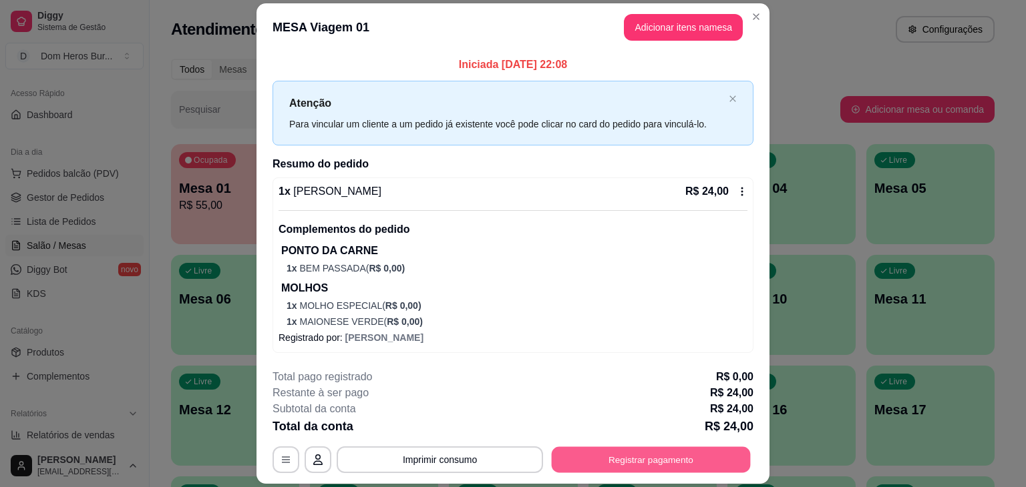
click at [614, 463] on button "Registrar pagamento" at bounding box center [651, 460] width 199 height 26
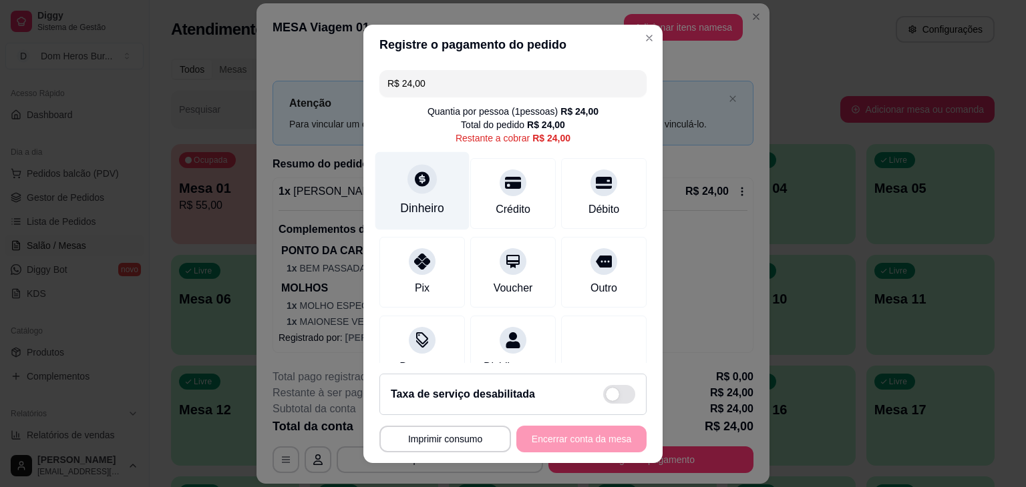
click at [433, 164] on div "Dinheiro" at bounding box center [422, 191] width 94 height 78
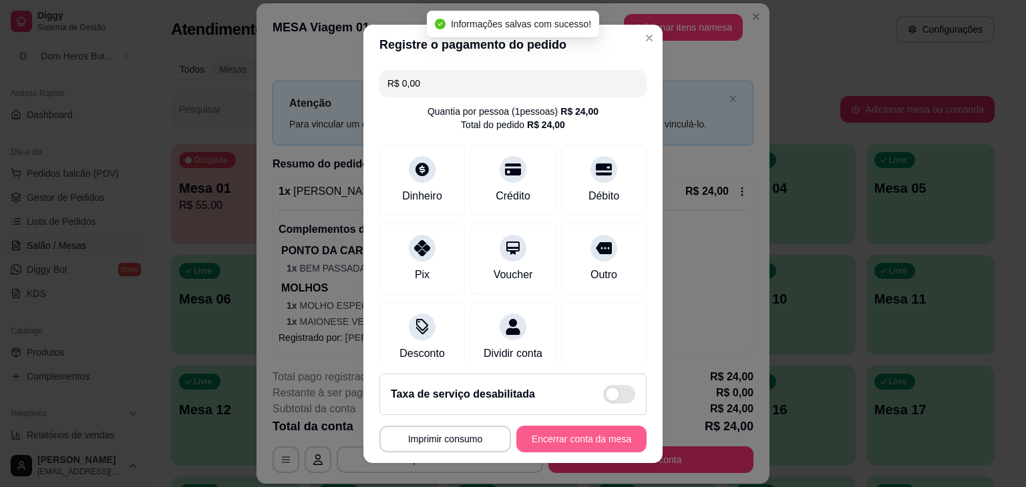
type input "R$ 0,00"
click at [574, 439] on button "Encerrar conta da mesa" at bounding box center [581, 439] width 126 height 26
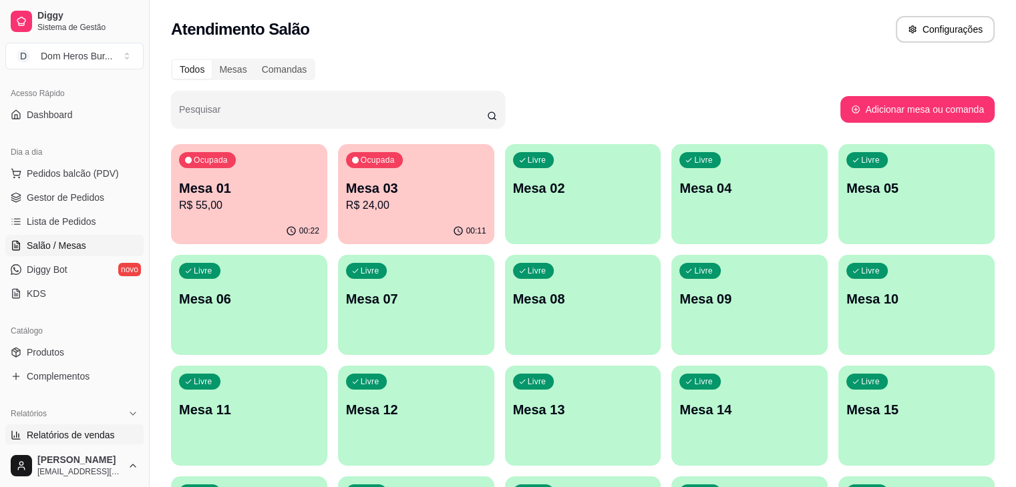
click at [98, 427] on link "Relatórios de vendas" at bounding box center [74, 435] width 138 height 21
select select "ALL"
select select "0"
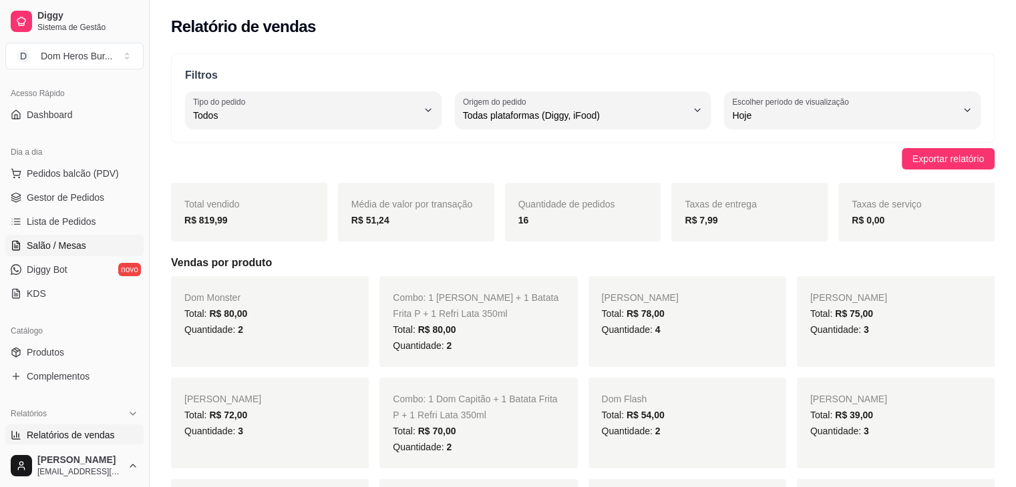
click at [105, 248] on link "Salão / Mesas" at bounding box center [74, 245] width 138 height 21
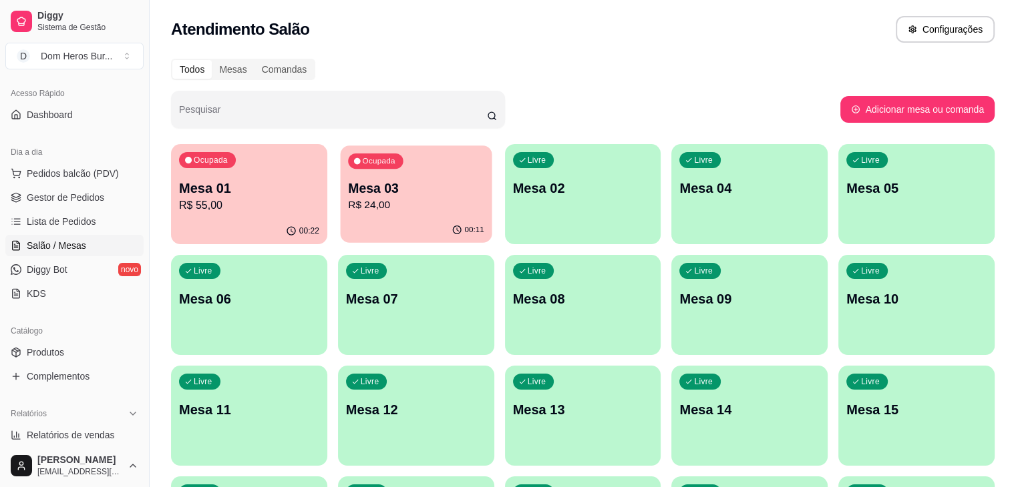
click at [364, 204] on p "R$ 24,00" at bounding box center [416, 205] width 136 height 15
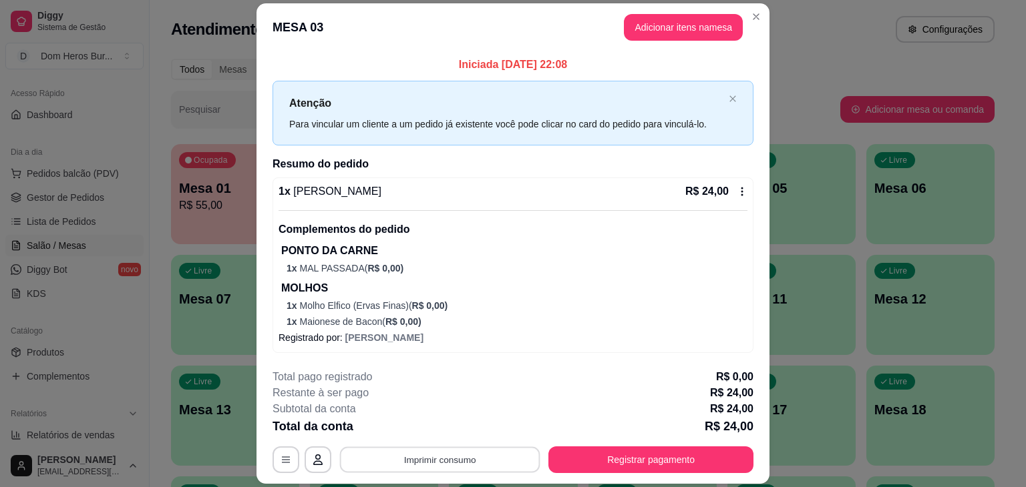
click at [438, 461] on button "Imprimir consumo" at bounding box center [440, 460] width 200 height 26
click at [409, 419] on button "IMPRESSORA" at bounding box center [438, 429] width 93 height 21
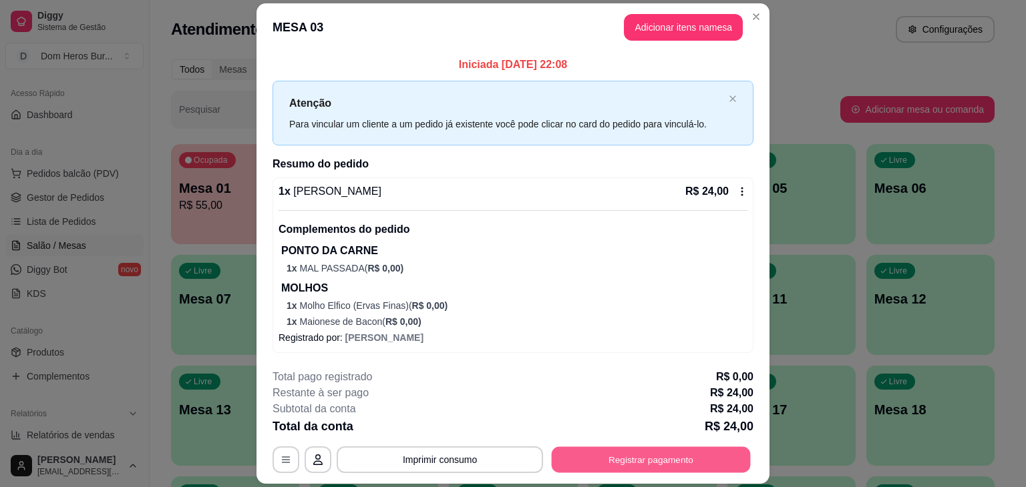
click at [662, 458] on button "Registrar pagamento" at bounding box center [651, 460] width 199 height 26
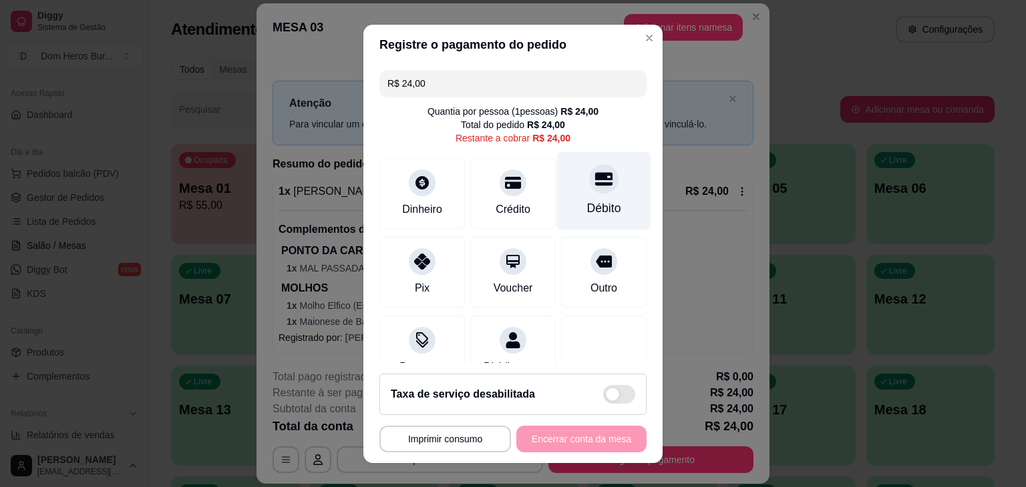
click at [593, 210] on div "Débito" at bounding box center [604, 208] width 34 height 17
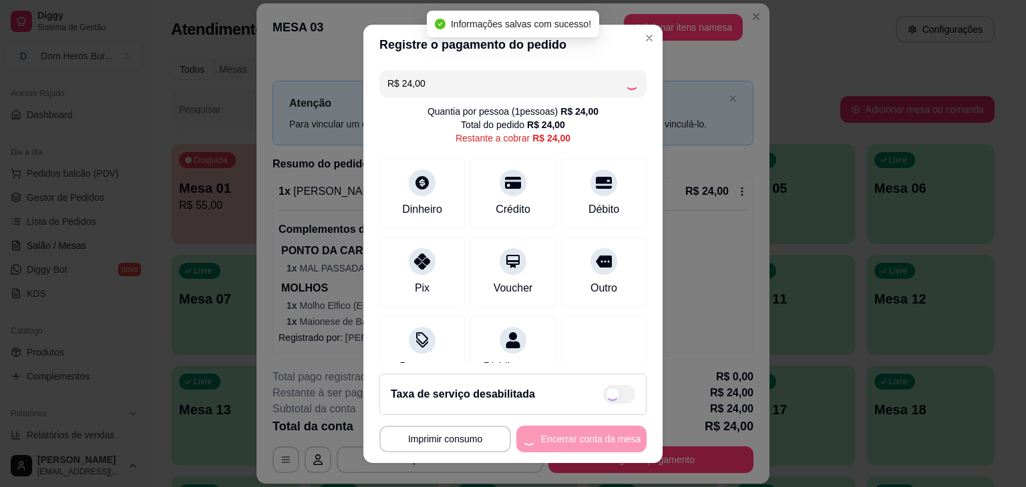
type input "R$ 0,00"
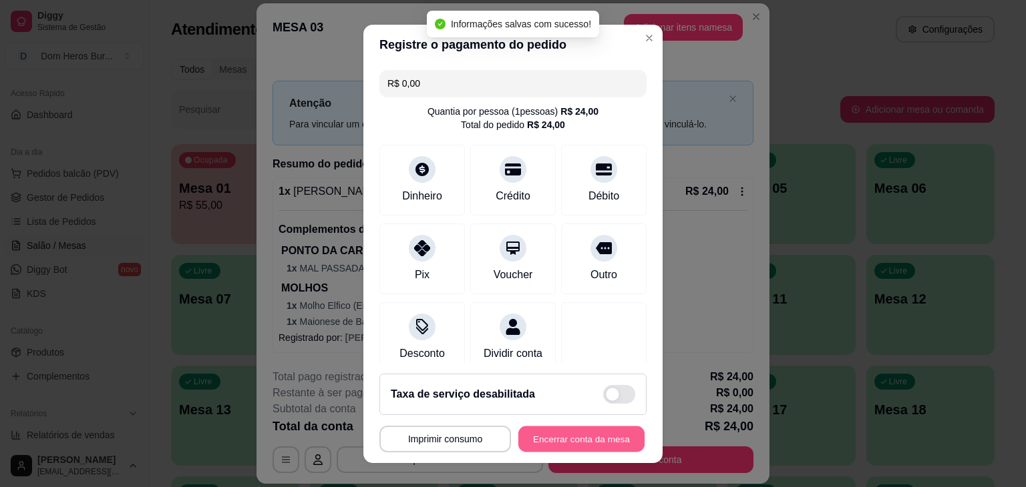
click at [588, 437] on button "Encerrar conta da mesa" at bounding box center [581, 439] width 126 height 26
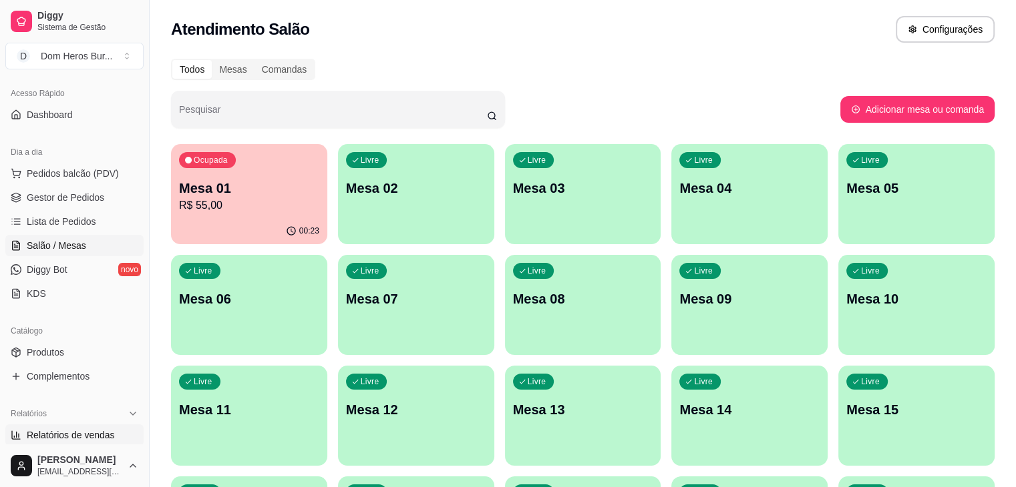
click at [114, 425] on link "Relatórios de vendas" at bounding box center [74, 435] width 138 height 21
select select "ALL"
select select "0"
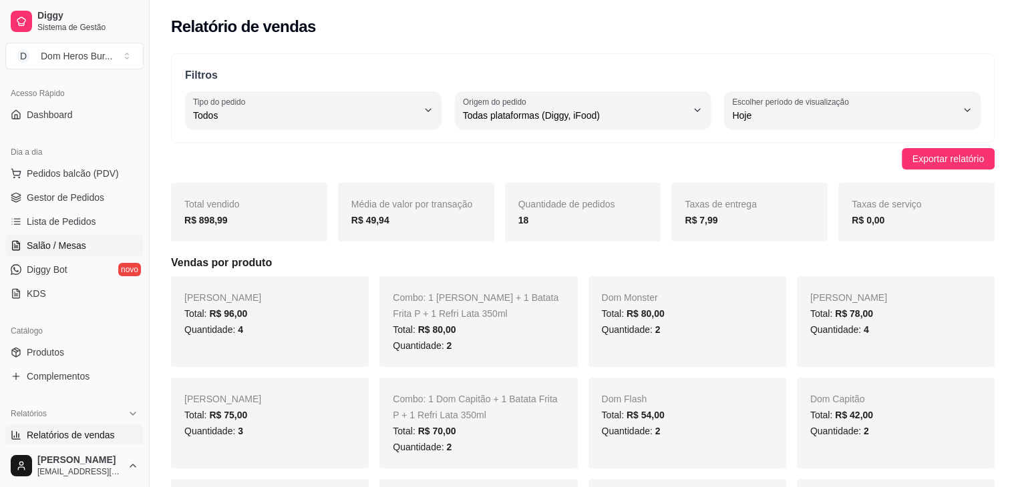
click at [100, 237] on link "Salão / Mesas" at bounding box center [74, 245] width 138 height 21
